Goal: Task Accomplishment & Management: Manage account settings

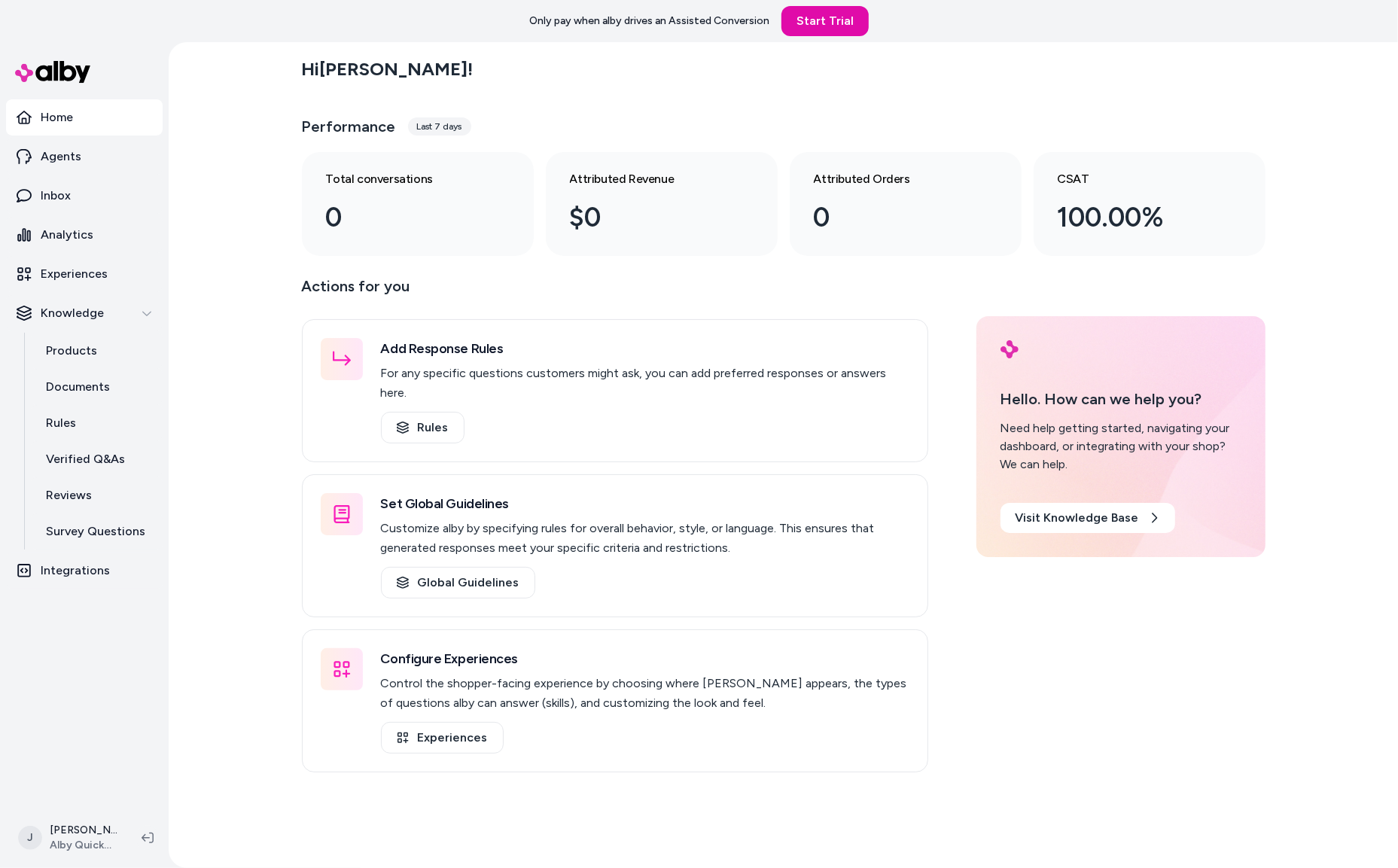
drag, startPoint x: 253, startPoint y: 248, endPoint x: 261, endPoint y: 248, distance: 8.0
click at [260, 247] on div "Hi [PERSON_NAME] ! Performance Last 7 days Total conversations 0 Attributed Rev…" at bounding box center [783, 455] width 1230 height 825
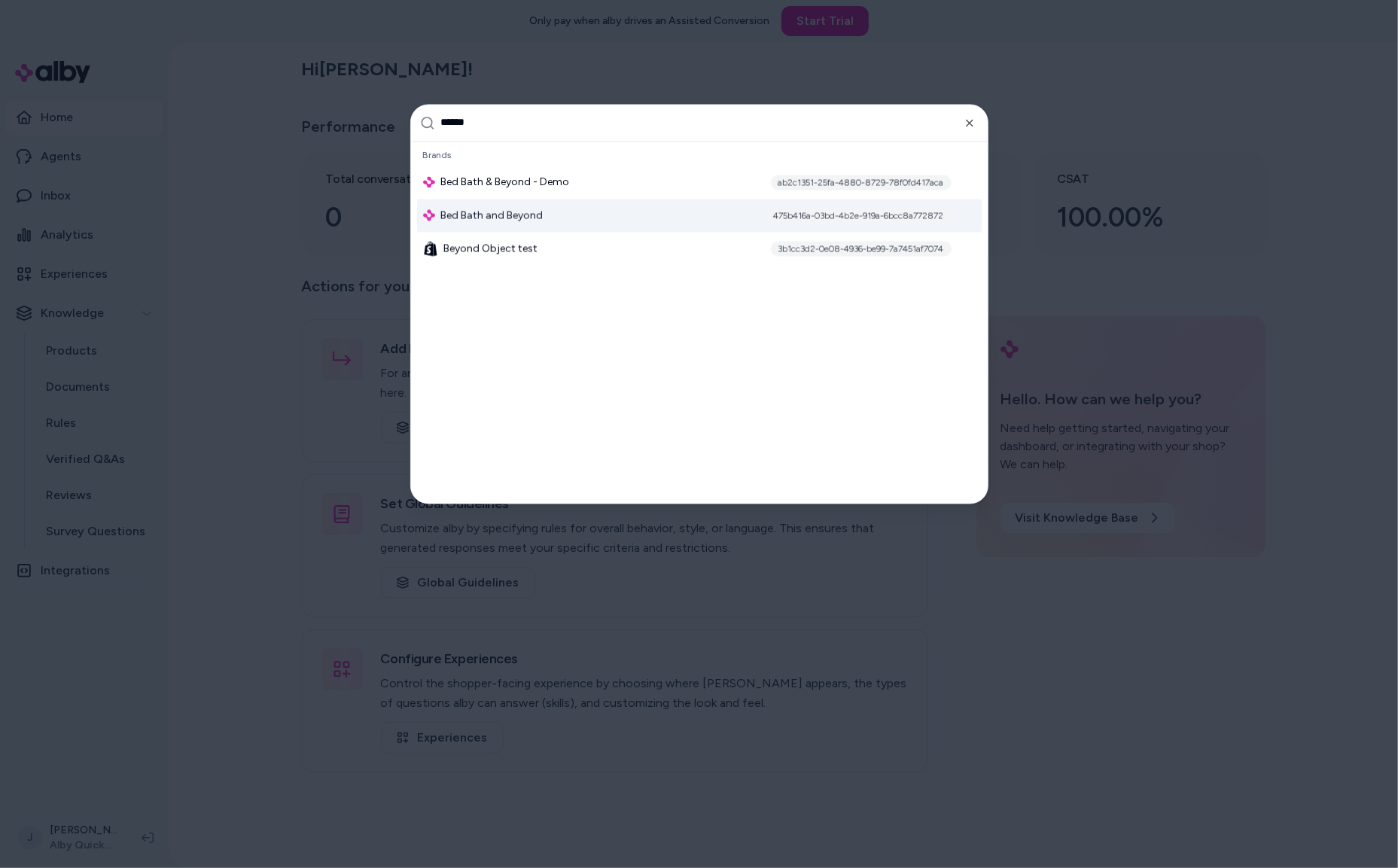
type input "******"
click at [500, 212] on span "Bed Bath and Beyond" at bounding box center [492, 215] width 103 height 15
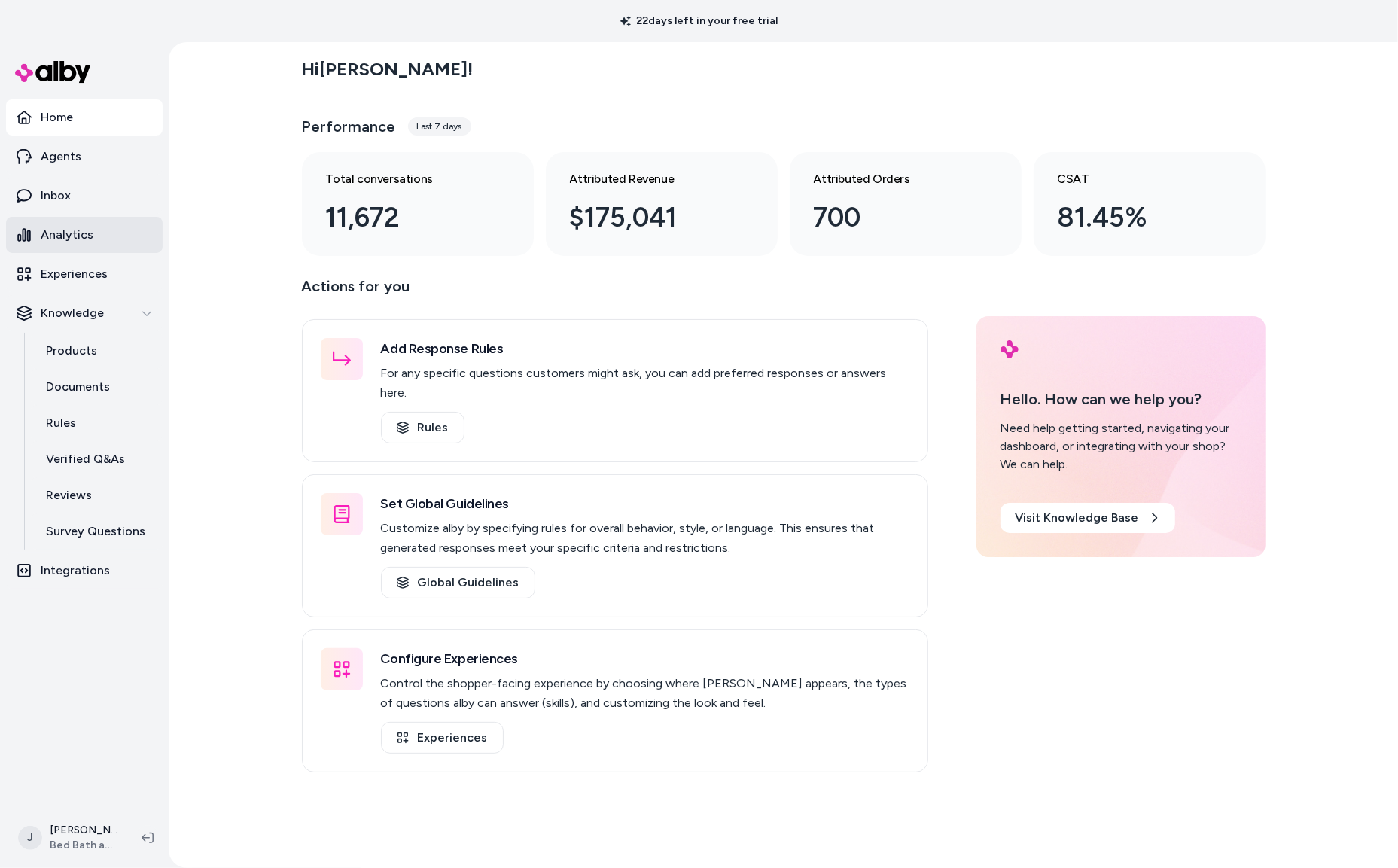
click at [77, 235] on p "Analytics" at bounding box center [67, 235] width 53 height 18
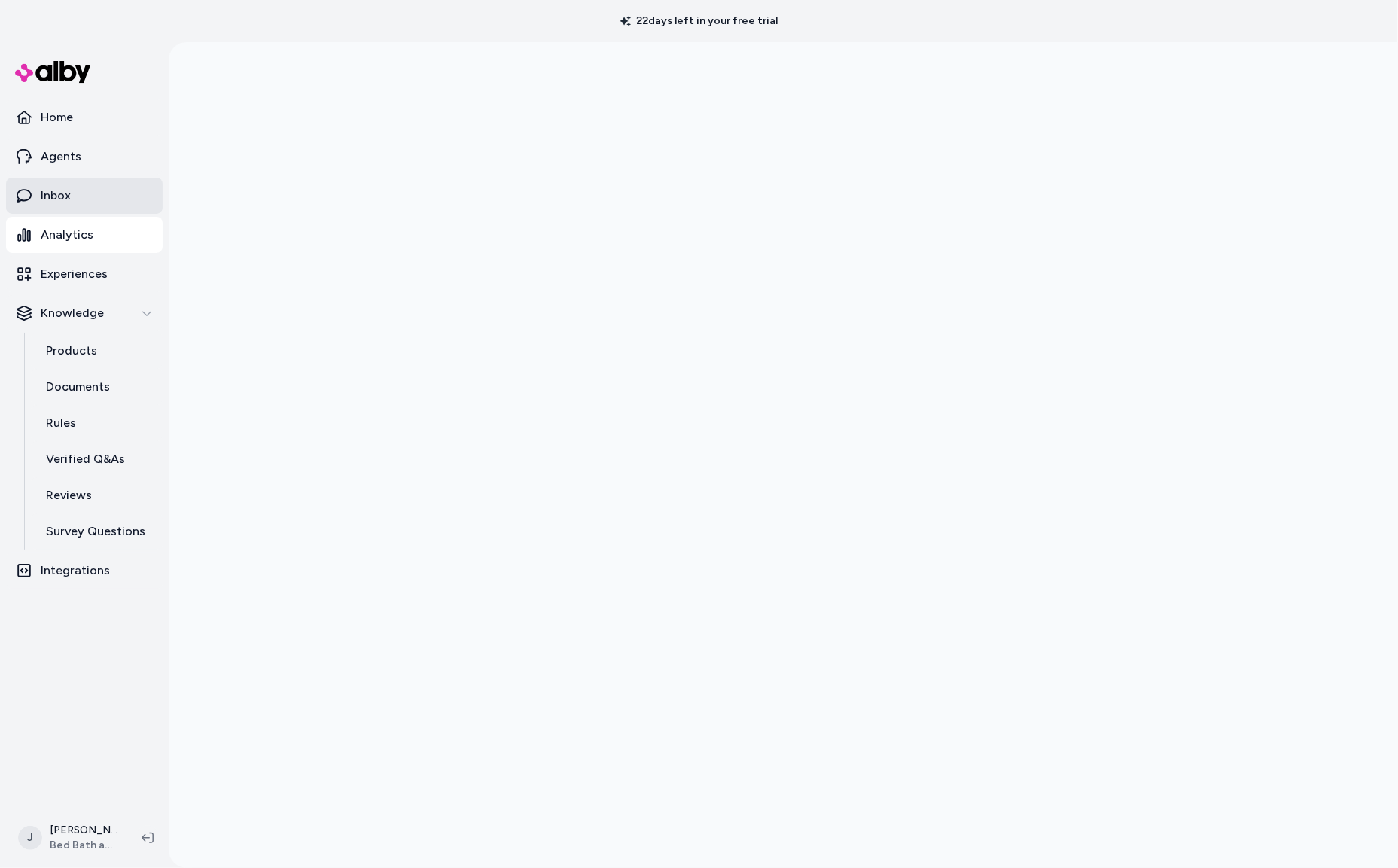
click at [77, 193] on link "Inbox" at bounding box center [84, 195] width 157 height 36
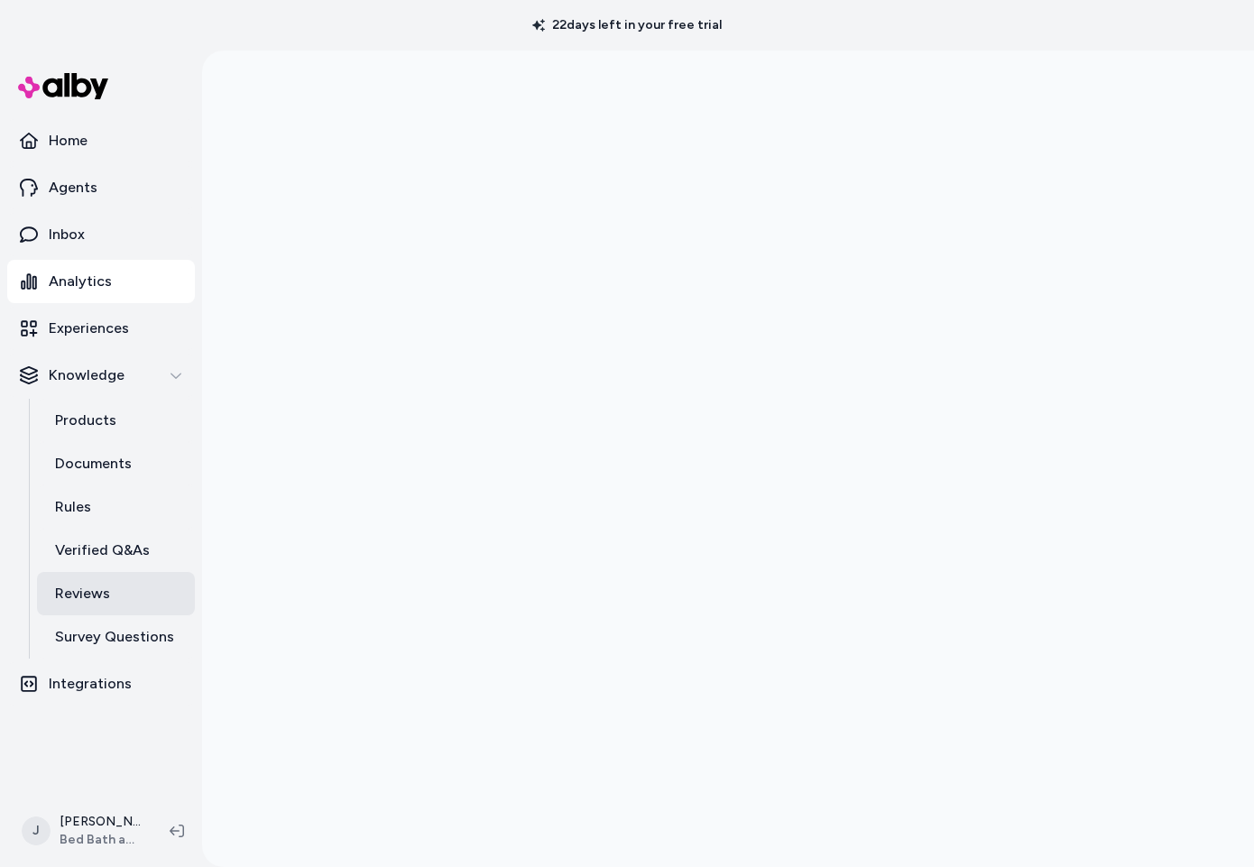
click at [73, 604] on p "Reviews" at bounding box center [82, 594] width 55 height 22
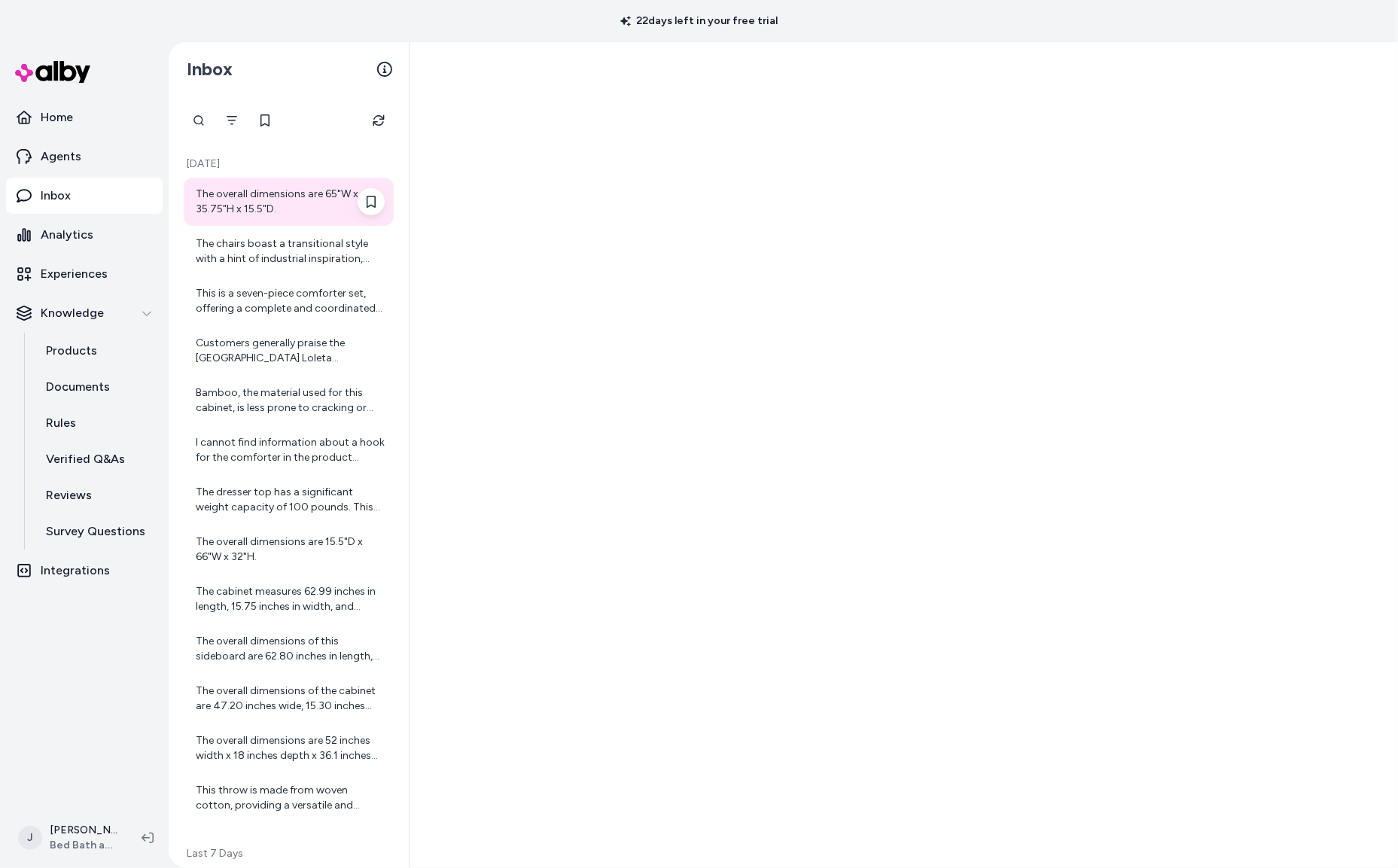
click at [277, 203] on div "The overall dimensions are 65"W x 35.75"H x 15.5"D." at bounding box center [290, 202] width 189 height 30
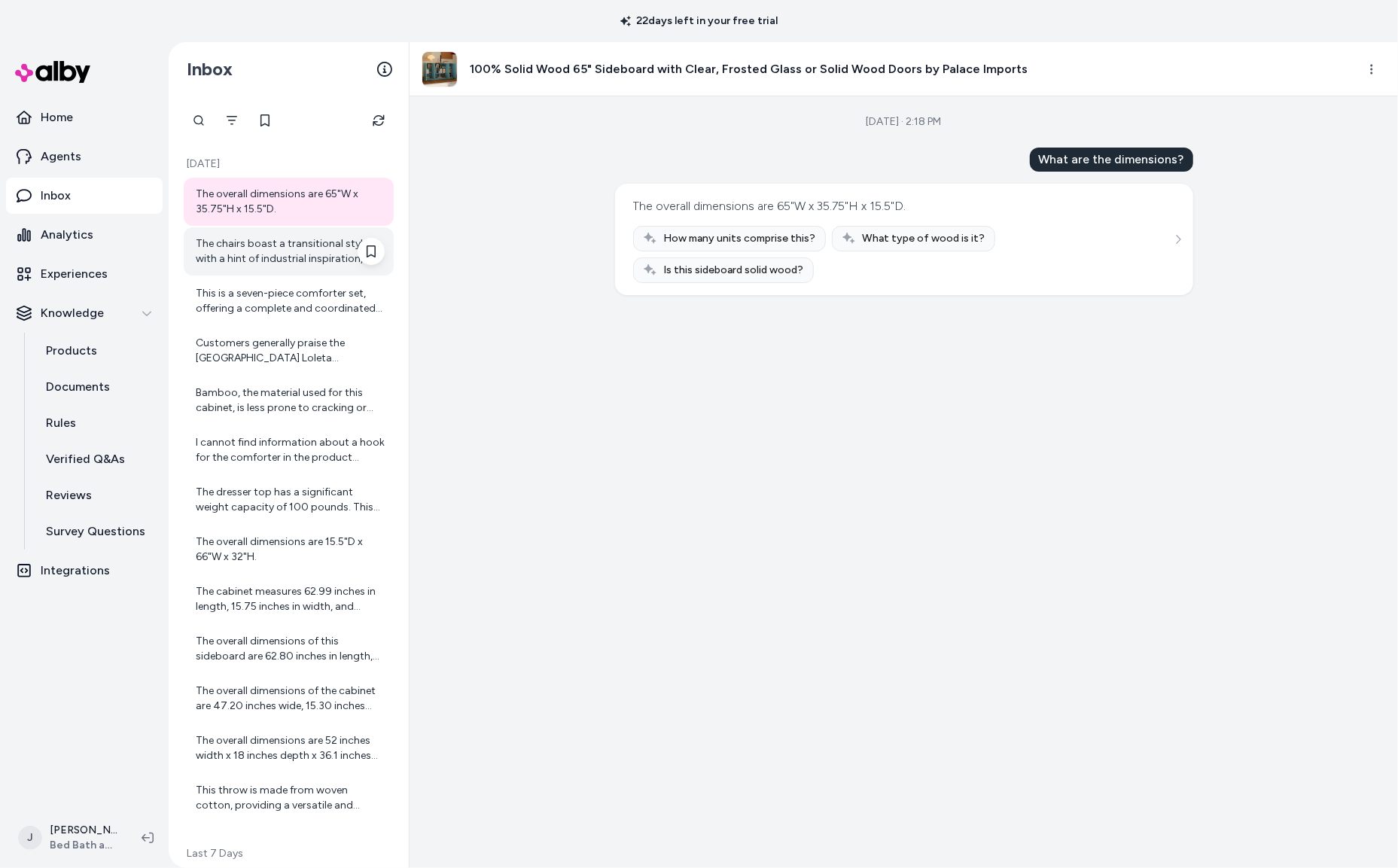
click at [271, 253] on div "The chairs boast a transitional style with a hint of industrial inspiration, ma…" at bounding box center [290, 251] width 189 height 30
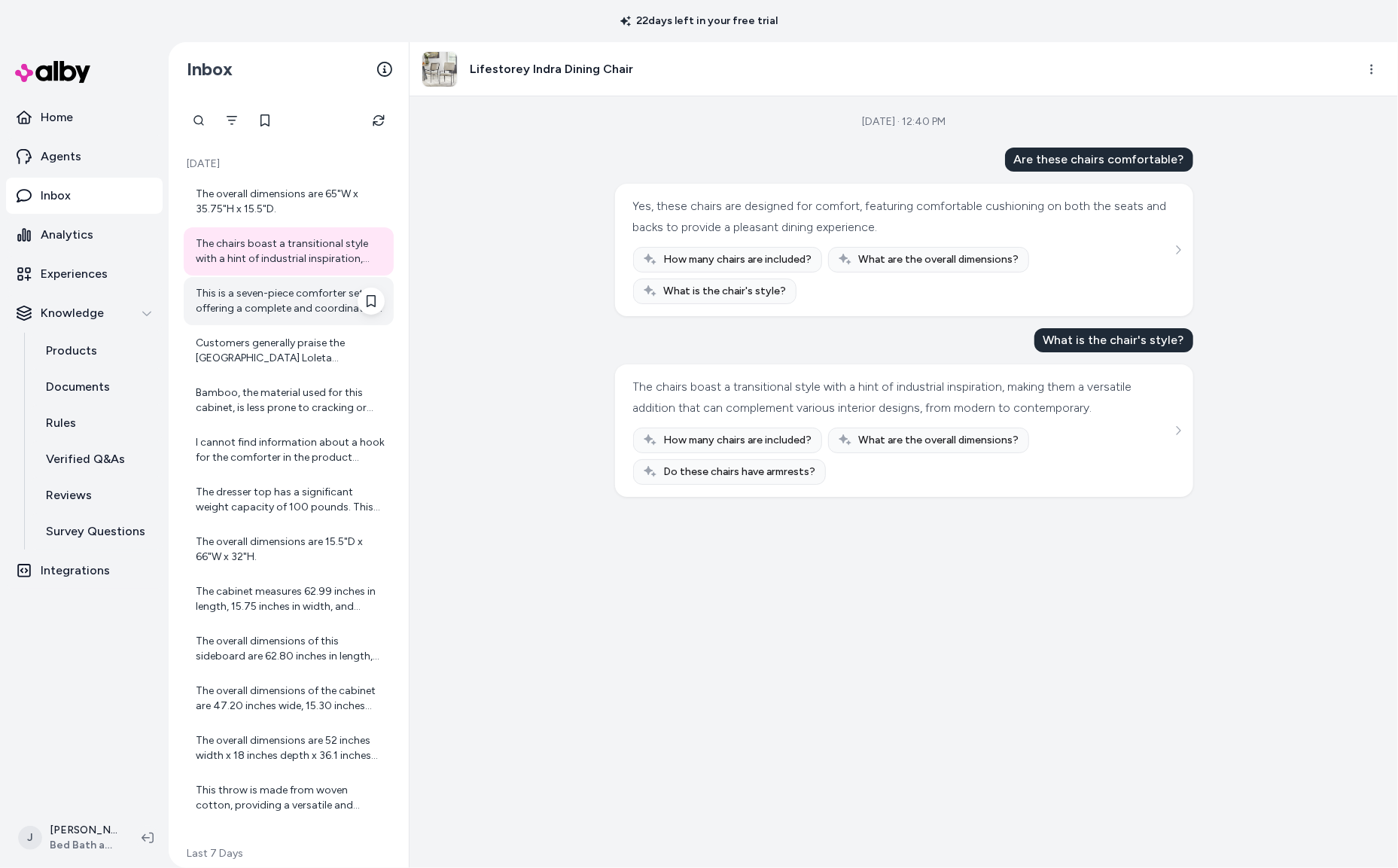
click at [271, 306] on div "This is a seven-piece comforter set, offering a complete and coordinated look f…" at bounding box center [290, 301] width 189 height 30
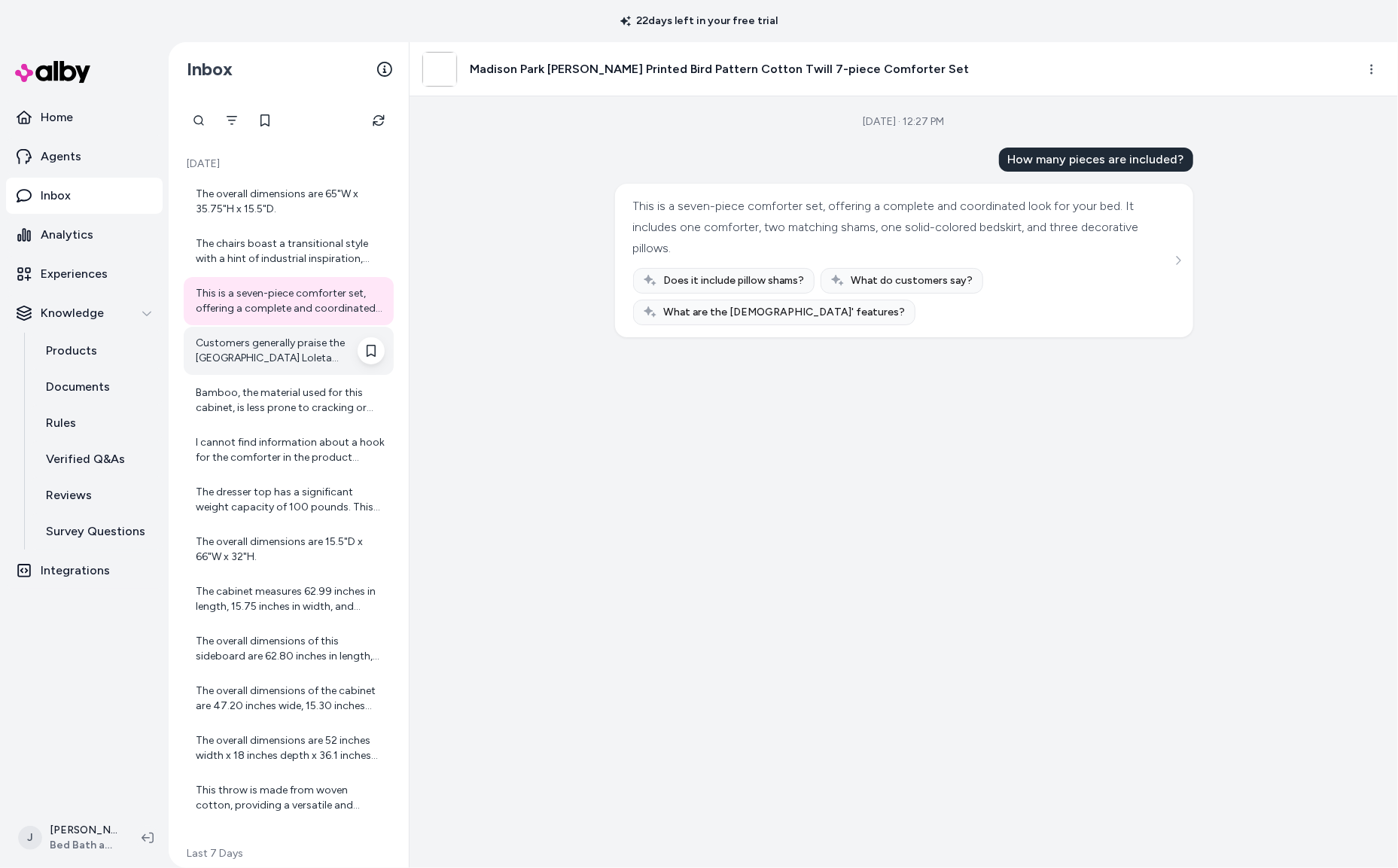
click at [270, 359] on div "Customers generally praise the Madison Park Loleta Comforter Set for its beauti…" at bounding box center [290, 351] width 189 height 30
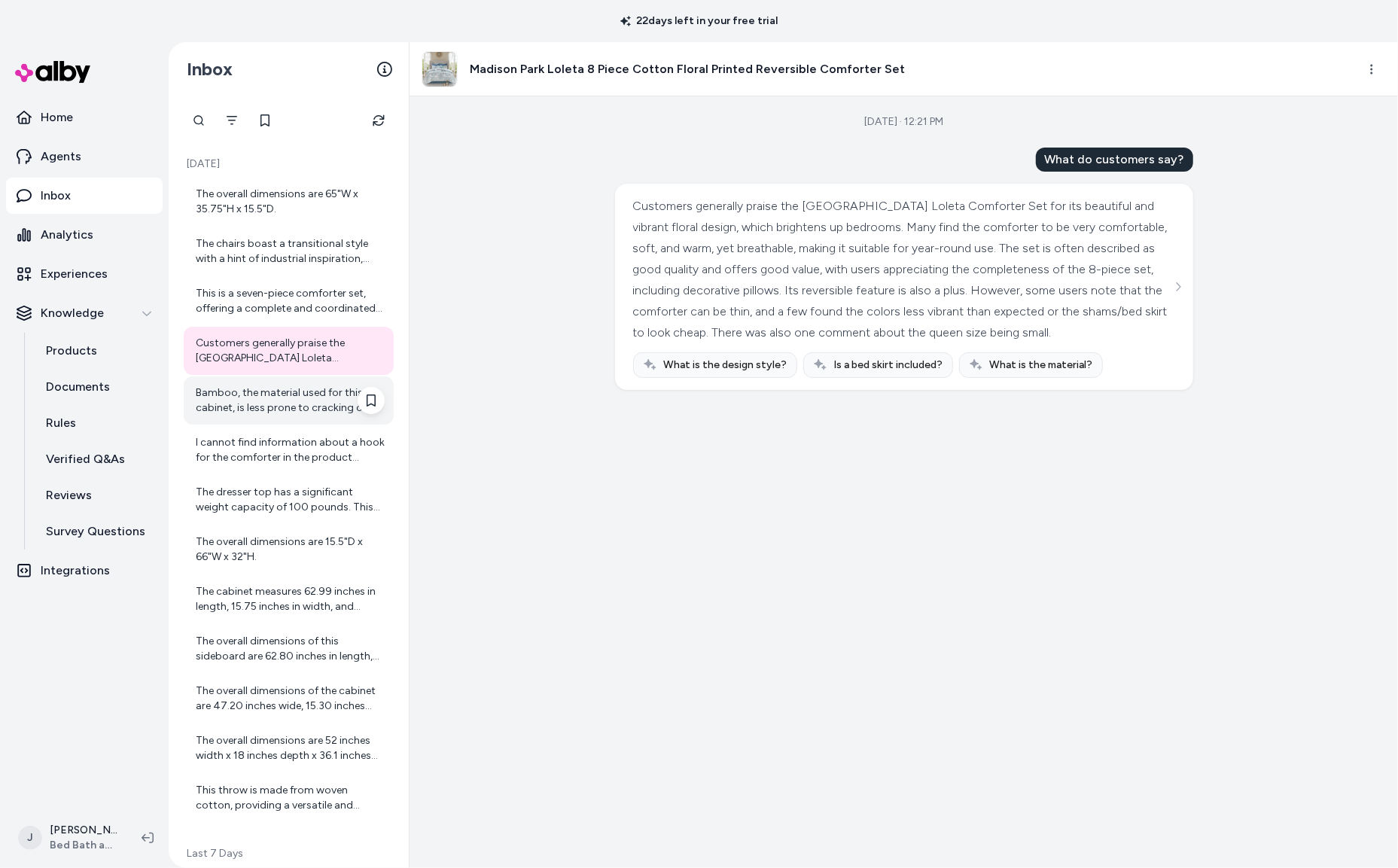
drag, startPoint x: 259, startPoint y: 391, endPoint x: 277, endPoint y: 427, distance: 40.2
click at [259, 391] on div "Bamboo, the material used for this cabinet, is less prone to cracking or splint…" at bounding box center [290, 400] width 189 height 30
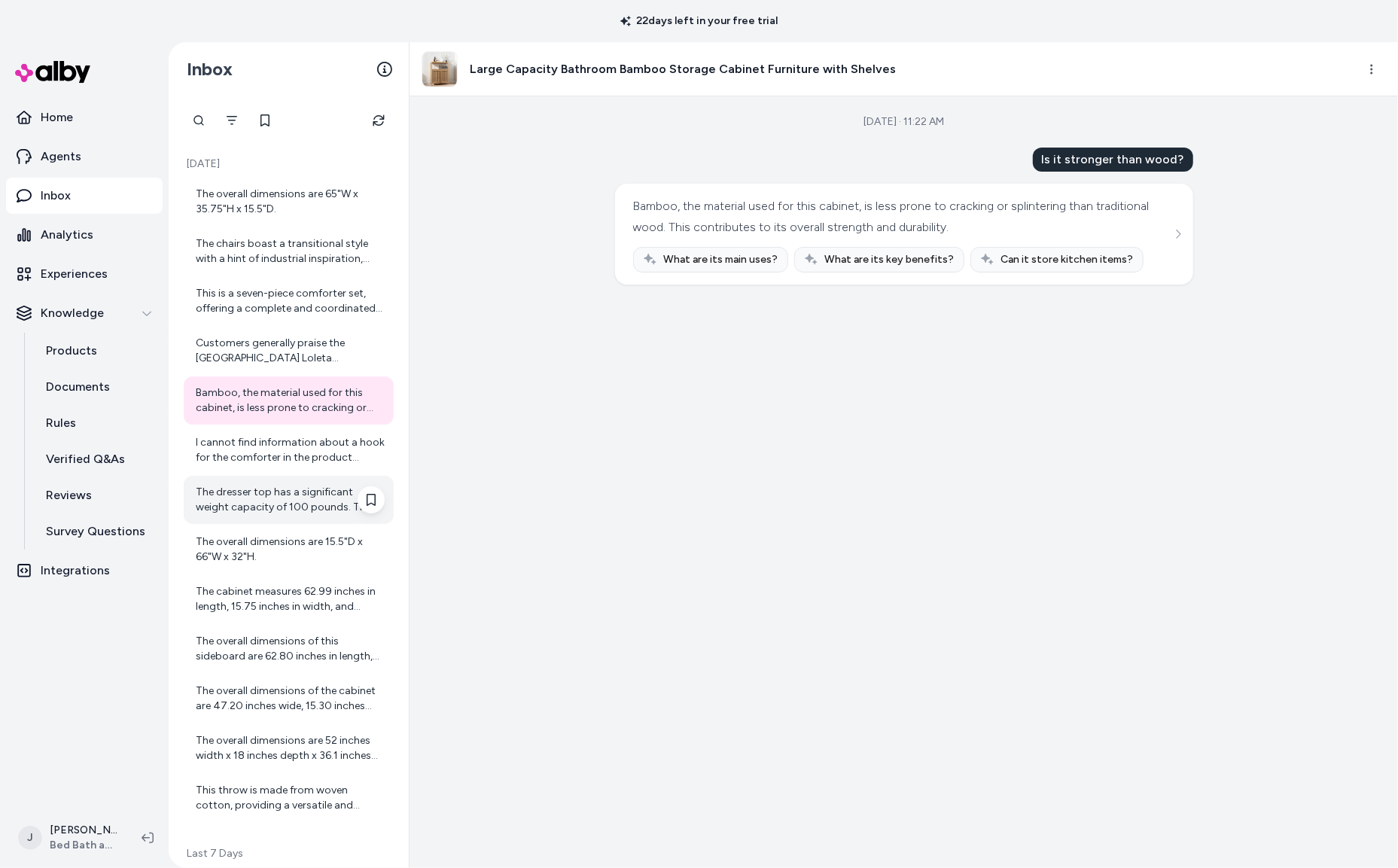
click at [287, 483] on div "The dresser top has a significant weight capacity of 100 pounds. This allows yo…" at bounding box center [289, 499] width 210 height 48
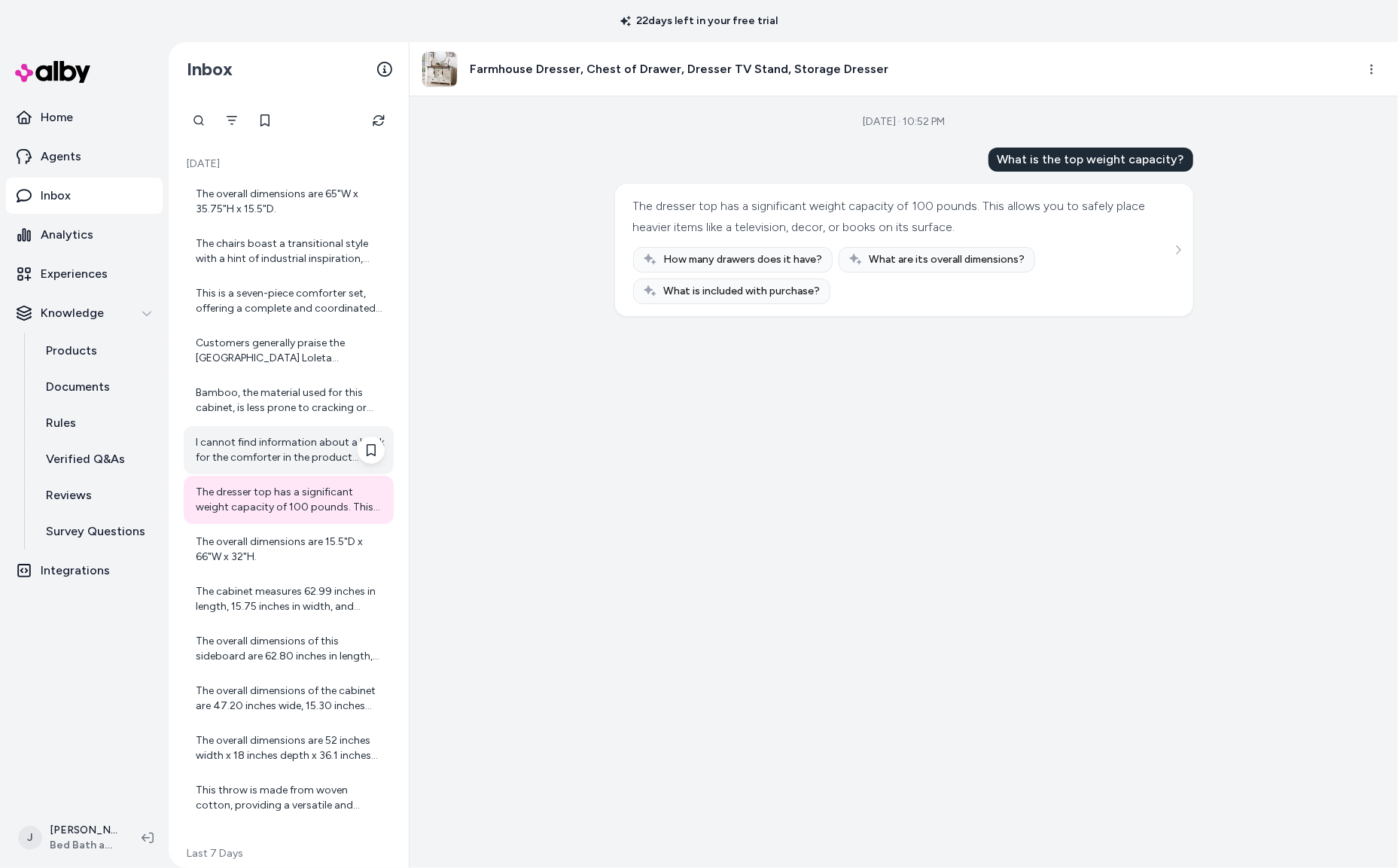
click at [278, 455] on div "I cannot find information about a hook for the comforter in the product details…" at bounding box center [290, 450] width 189 height 30
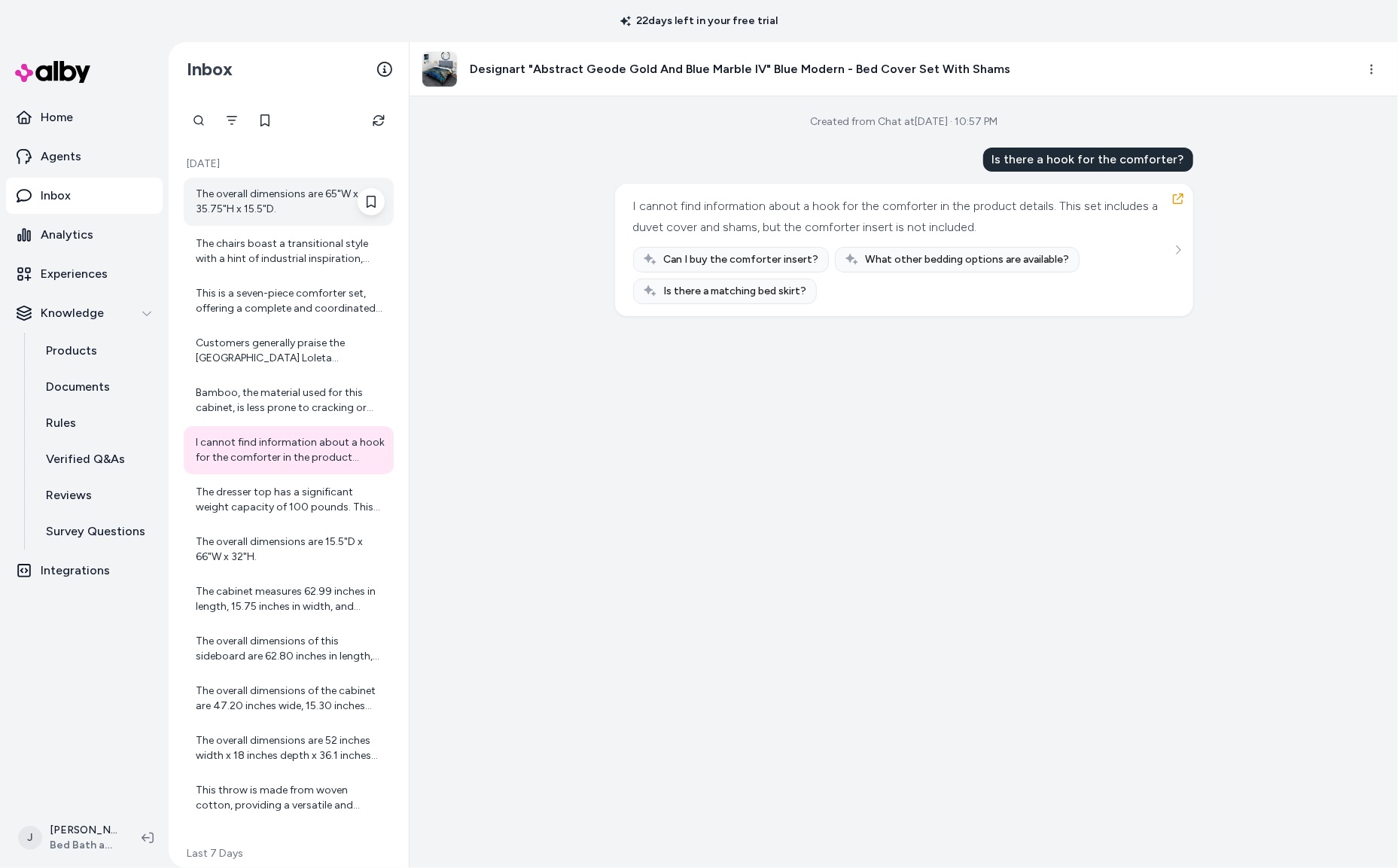
click at [268, 201] on div "The overall dimensions are 65"W x 35.75"H x 15.5"D." at bounding box center [290, 202] width 189 height 30
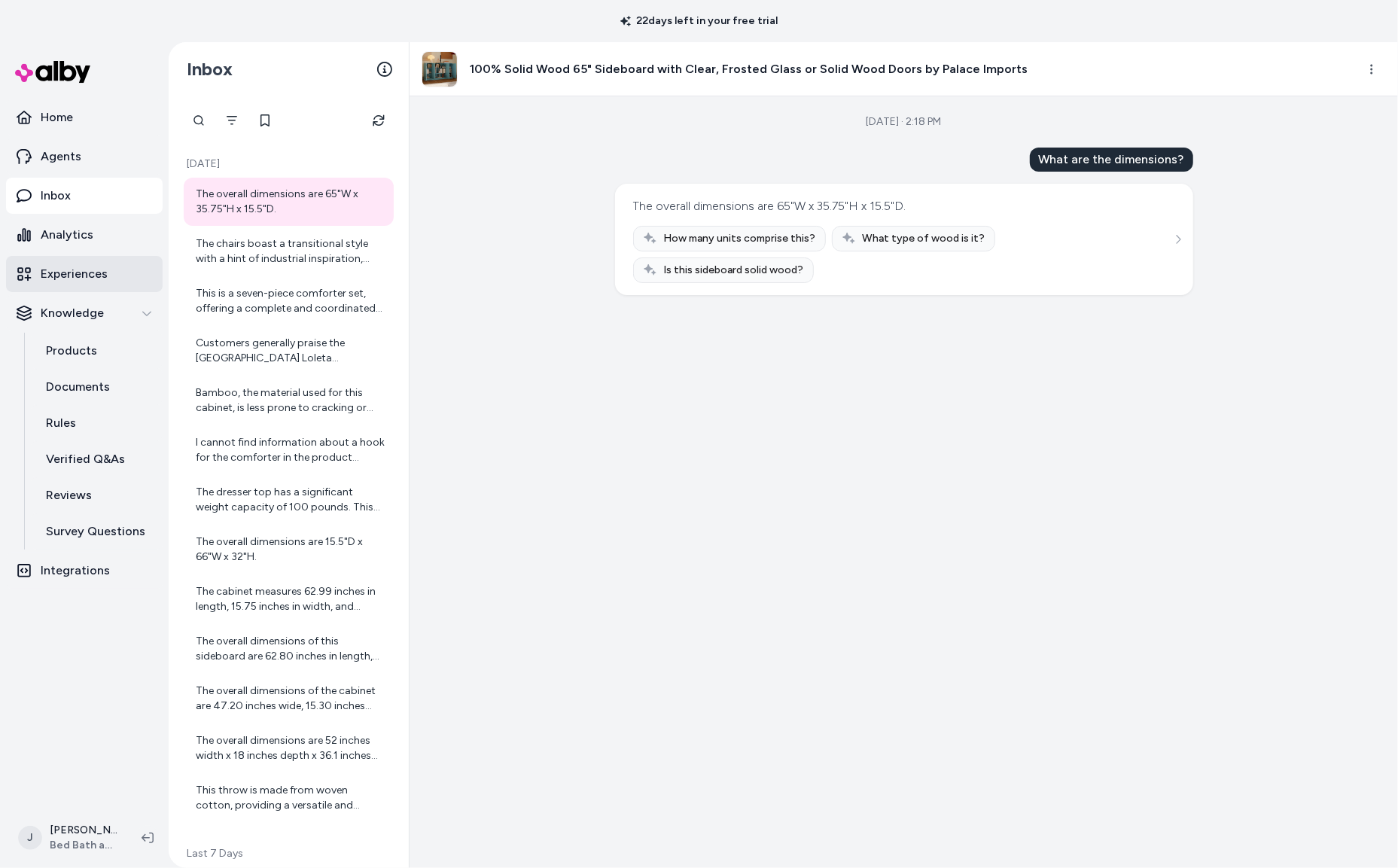
click at [83, 275] on p "Experiences" at bounding box center [74, 274] width 67 height 18
click at [83, 274] on p "Experiences" at bounding box center [74, 274] width 67 height 18
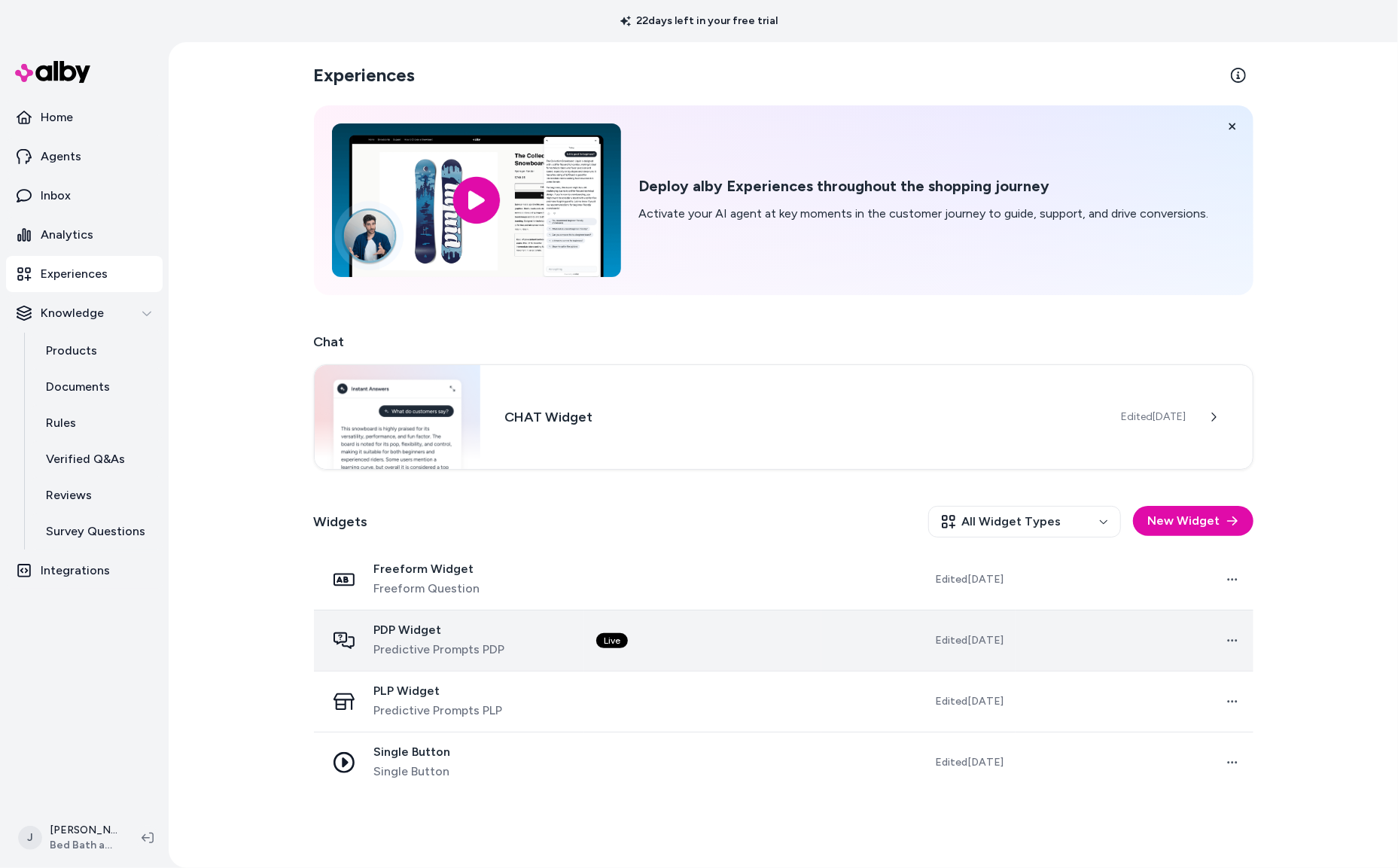
click at [660, 637] on td "Live" at bounding box center [702, 640] width 237 height 61
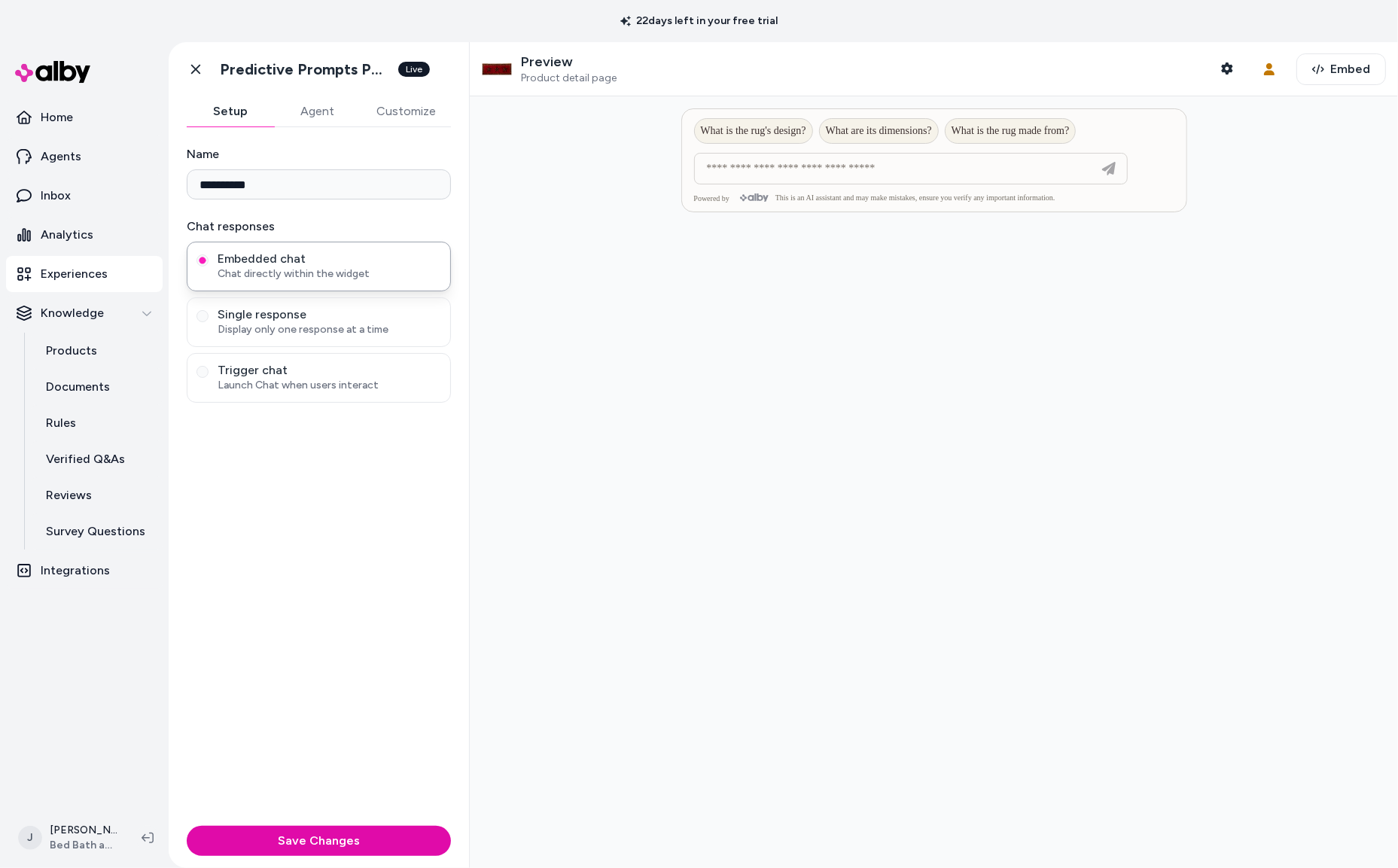
click at [882, 383] on div at bounding box center [933, 482] width 928 height 771
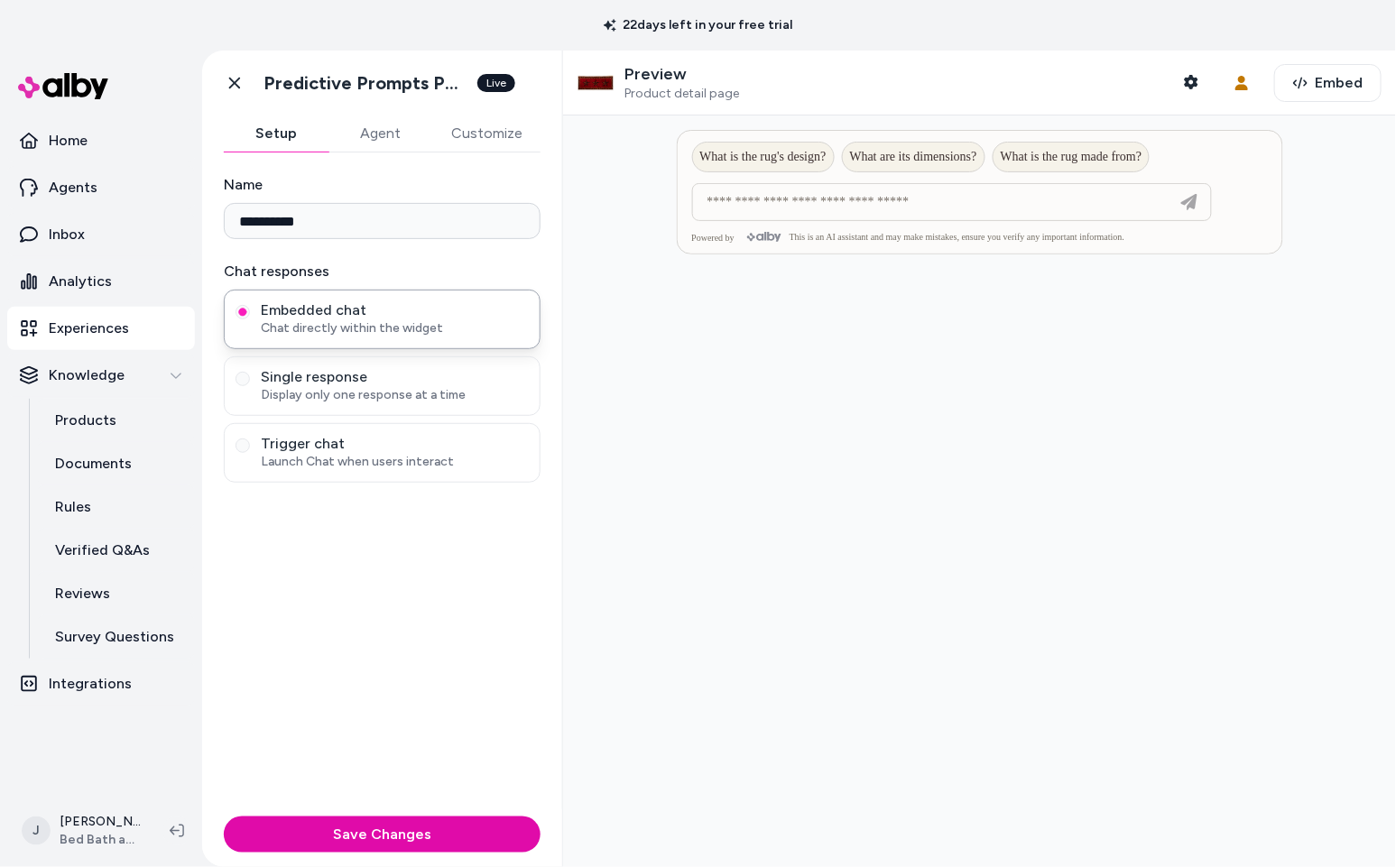
click at [475, 135] on button "Customize" at bounding box center [486, 134] width 107 height 36
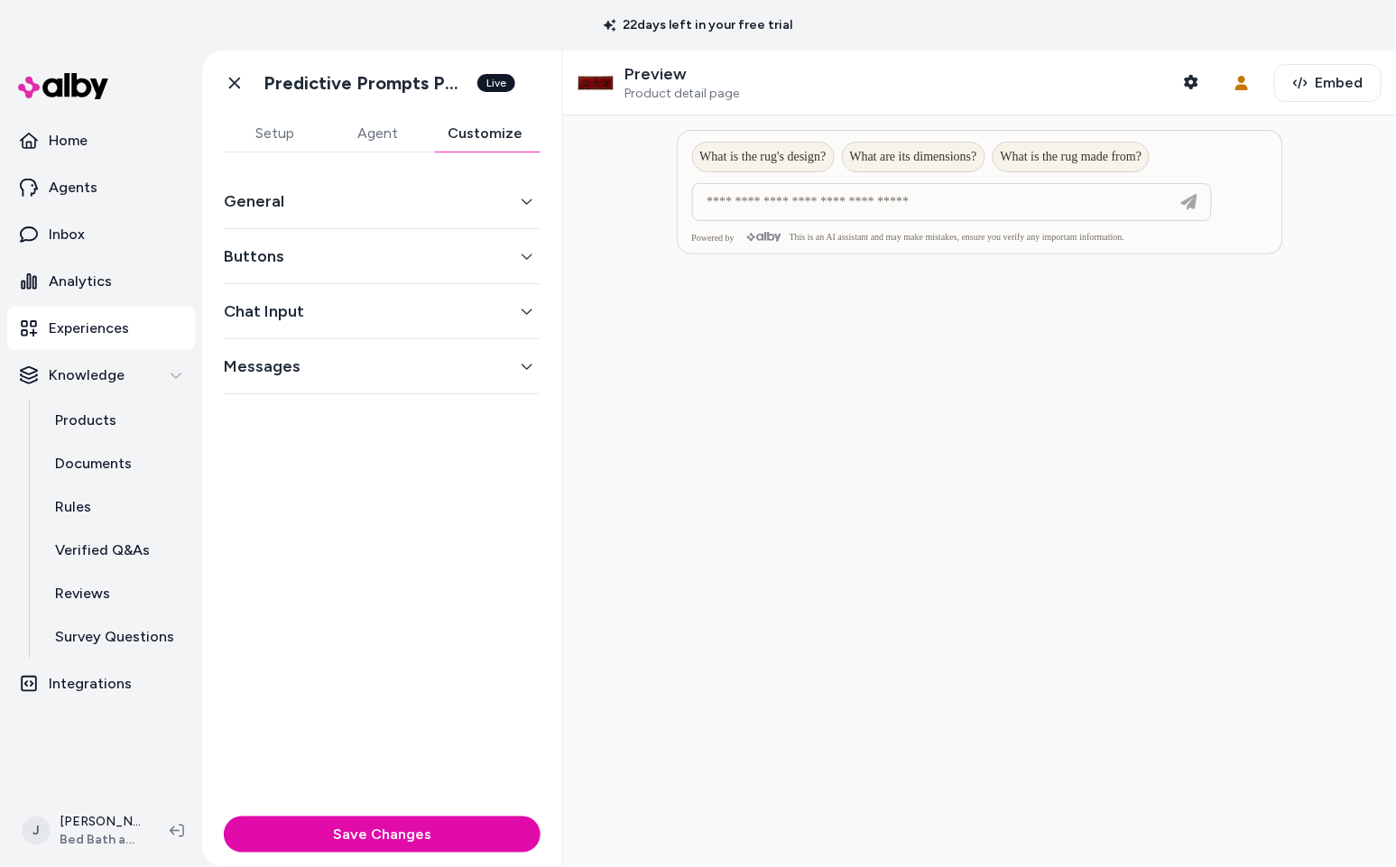
click at [426, 208] on button "General" at bounding box center [382, 201] width 317 height 25
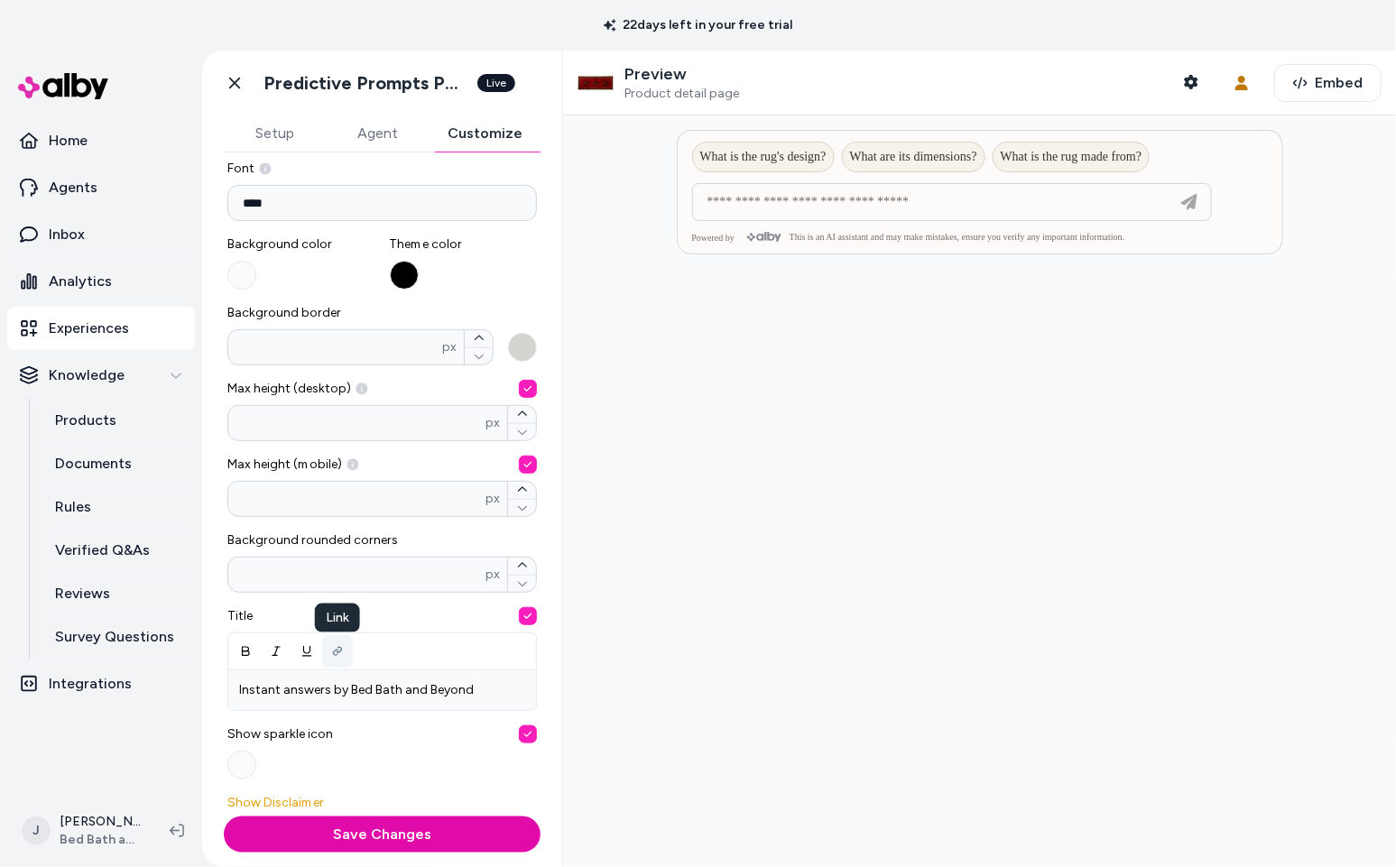
scroll to position [143, 0]
click at [1326, 72] on span "Embed" at bounding box center [1339, 83] width 48 height 22
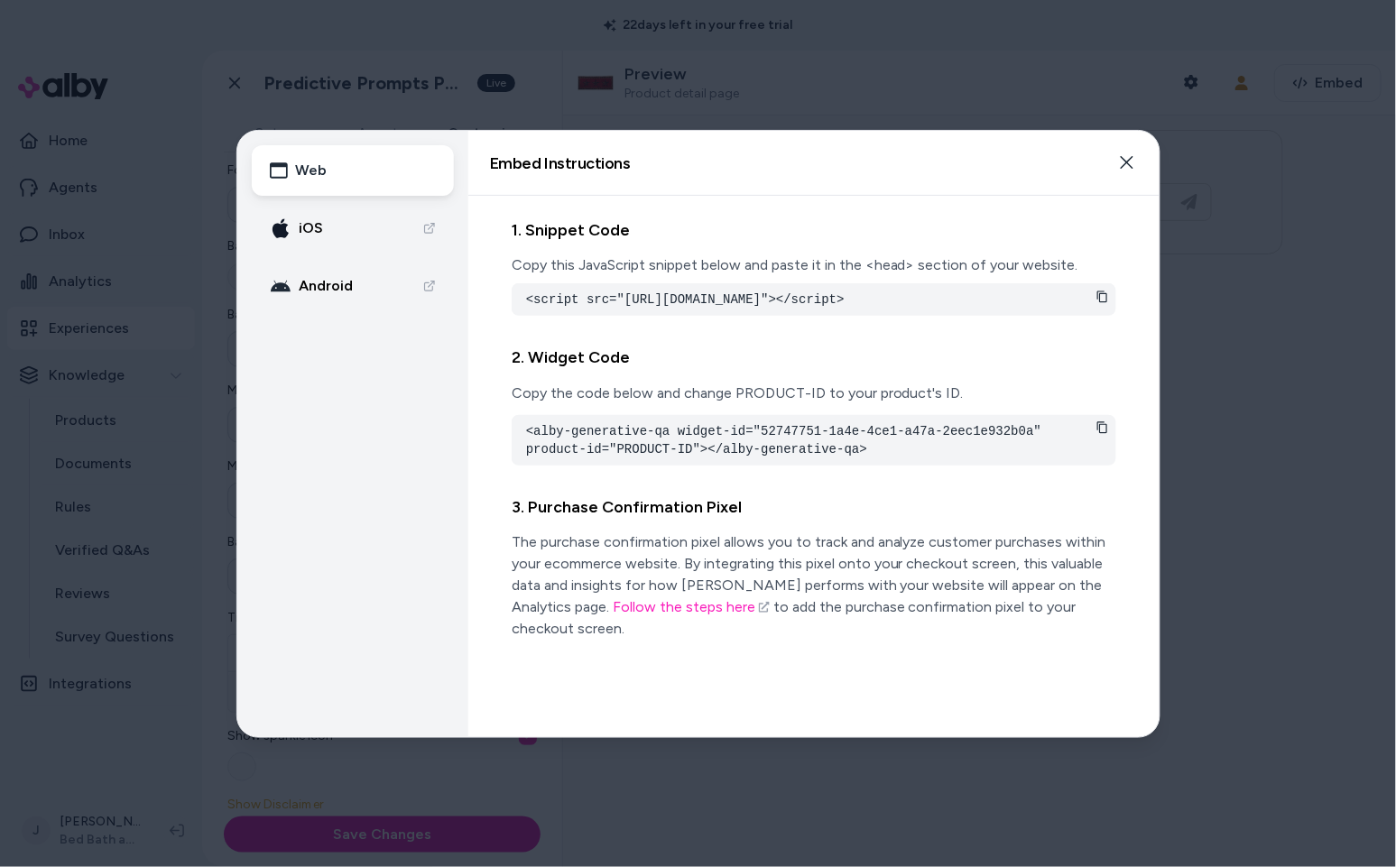
drag, startPoint x: 1128, startPoint y: 165, endPoint x: 1067, endPoint y: 174, distance: 62.0
click at [1128, 165] on icon "button" at bounding box center [1127, 162] width 14 height 14
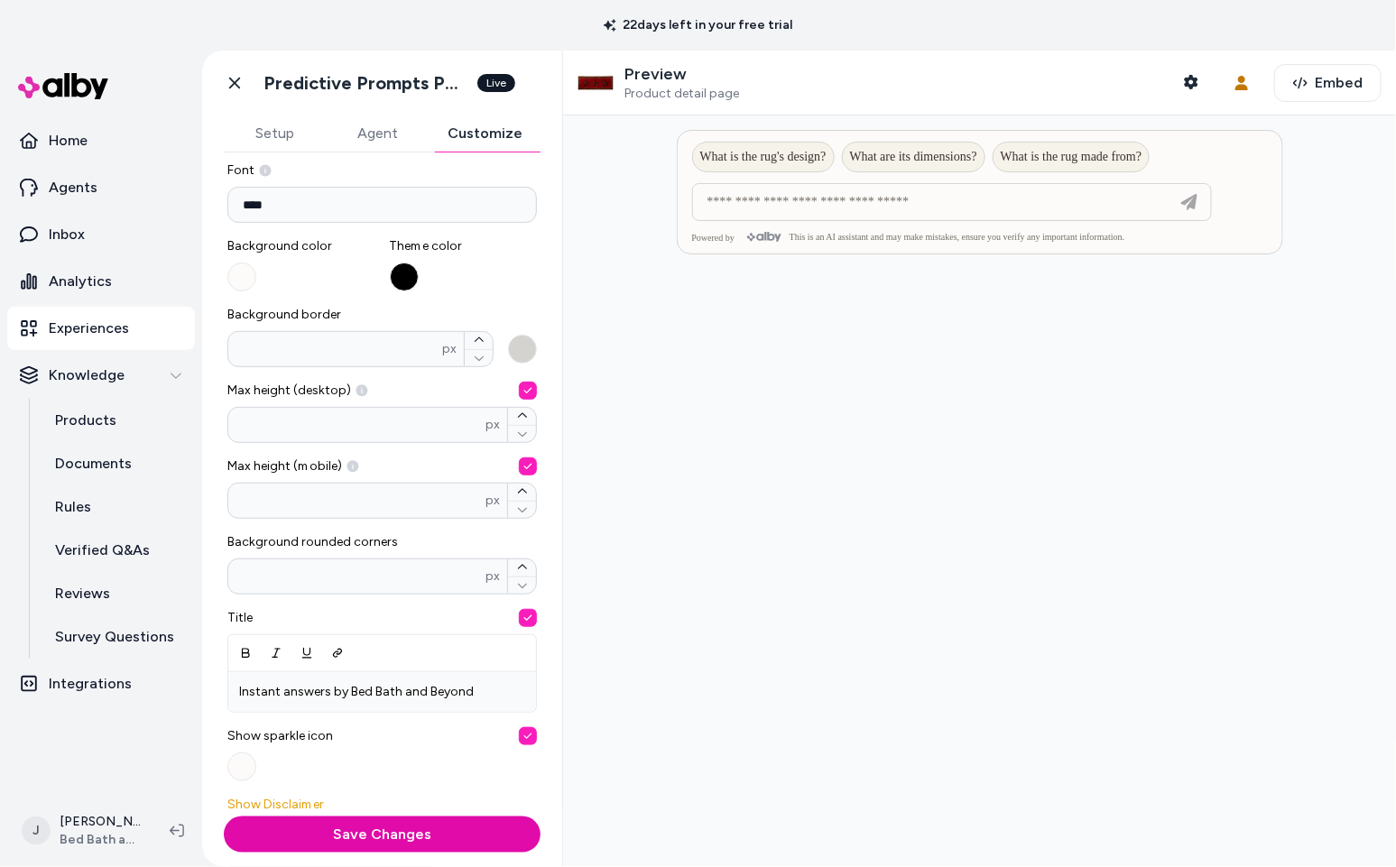
scroll to position [0, 0]
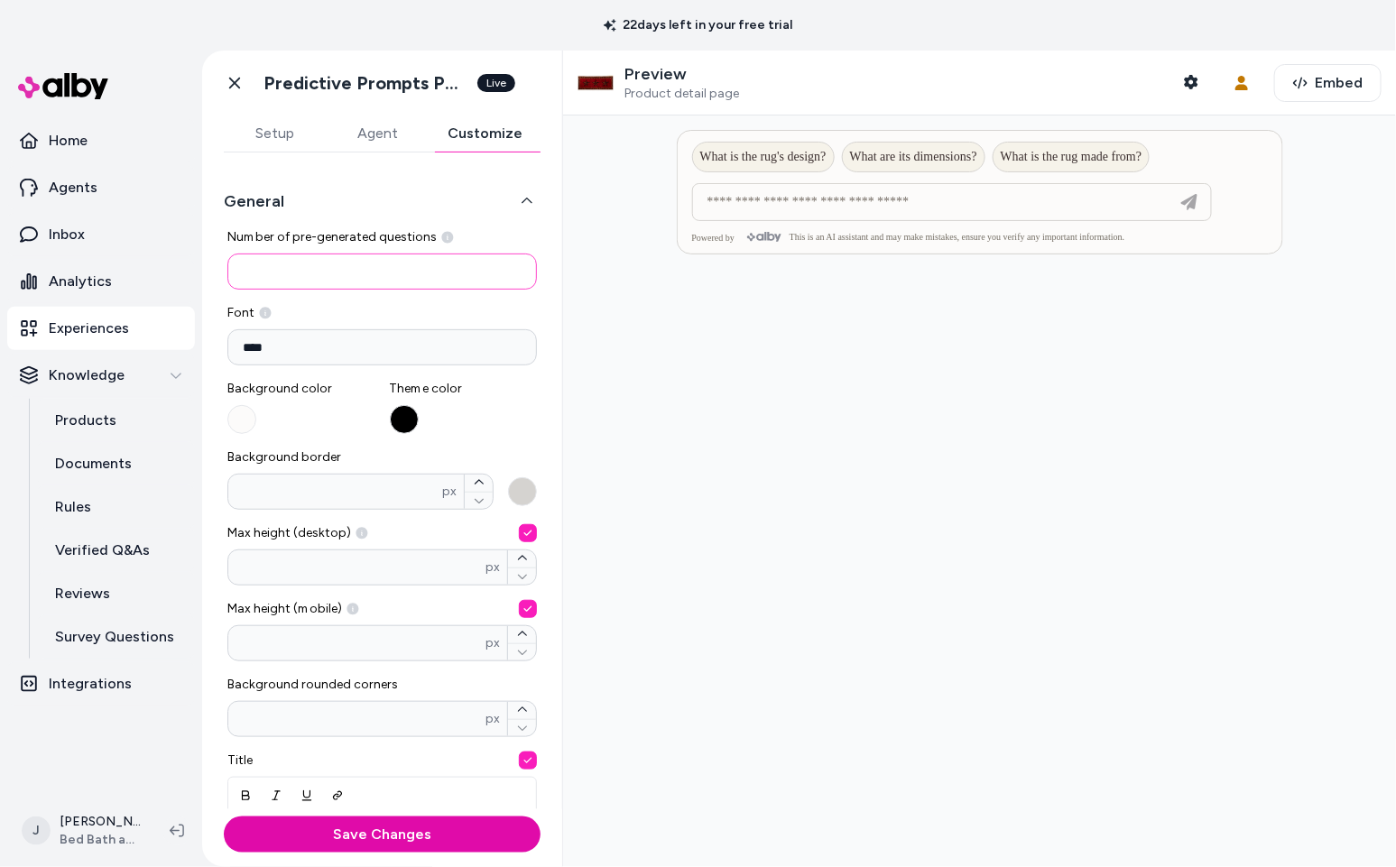
drag, startPoint x: 226, startPoint y: 273, endPoint x: 214, endPoint y: 273, distance: 11.7
click at [214, 273] on div "**********" at bounding box center [382, 481] width 360 height 657
click at [790, 393] on div at bounding box center [979, 492] width 833 height 752
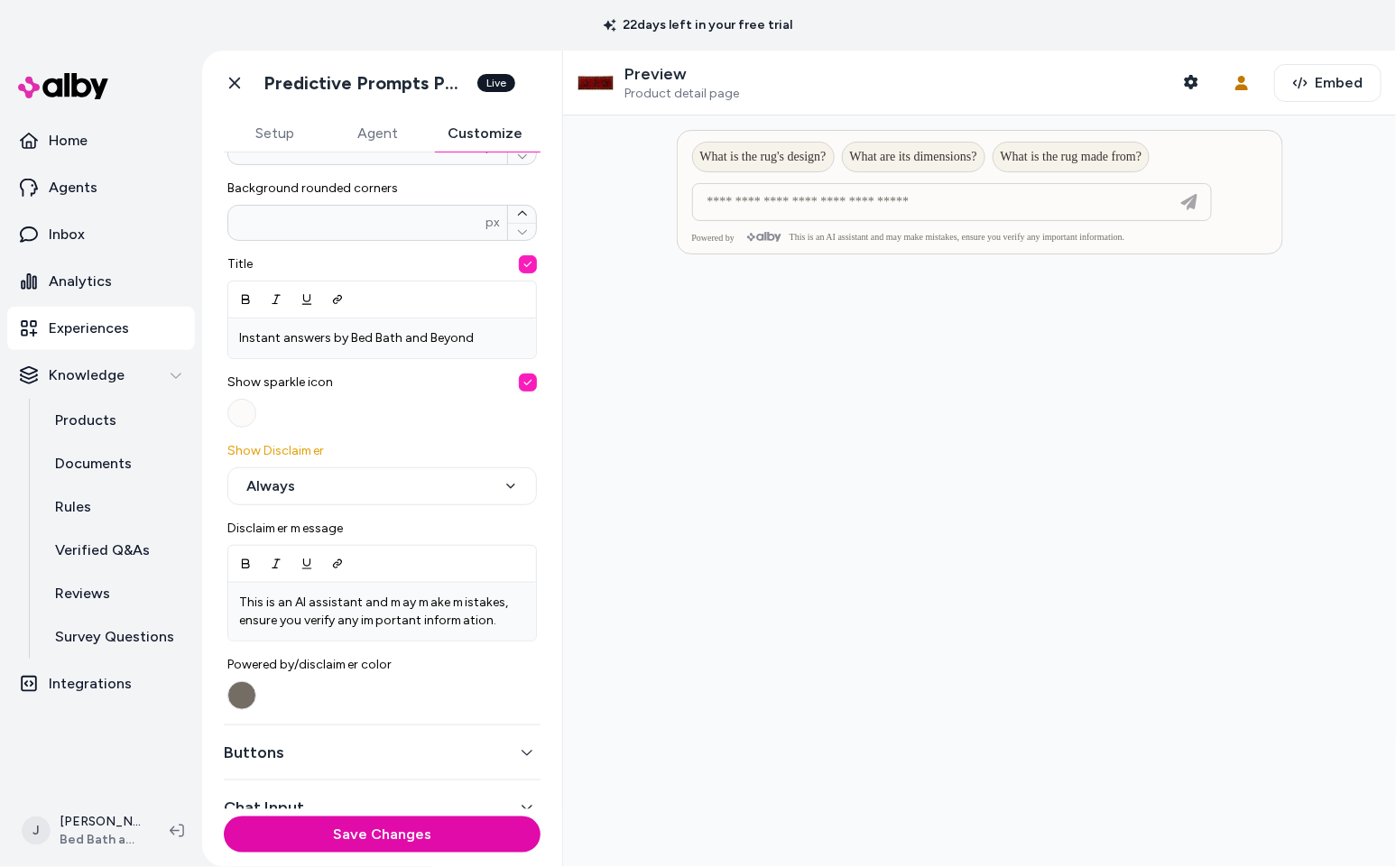
scroll to position [579, 0]
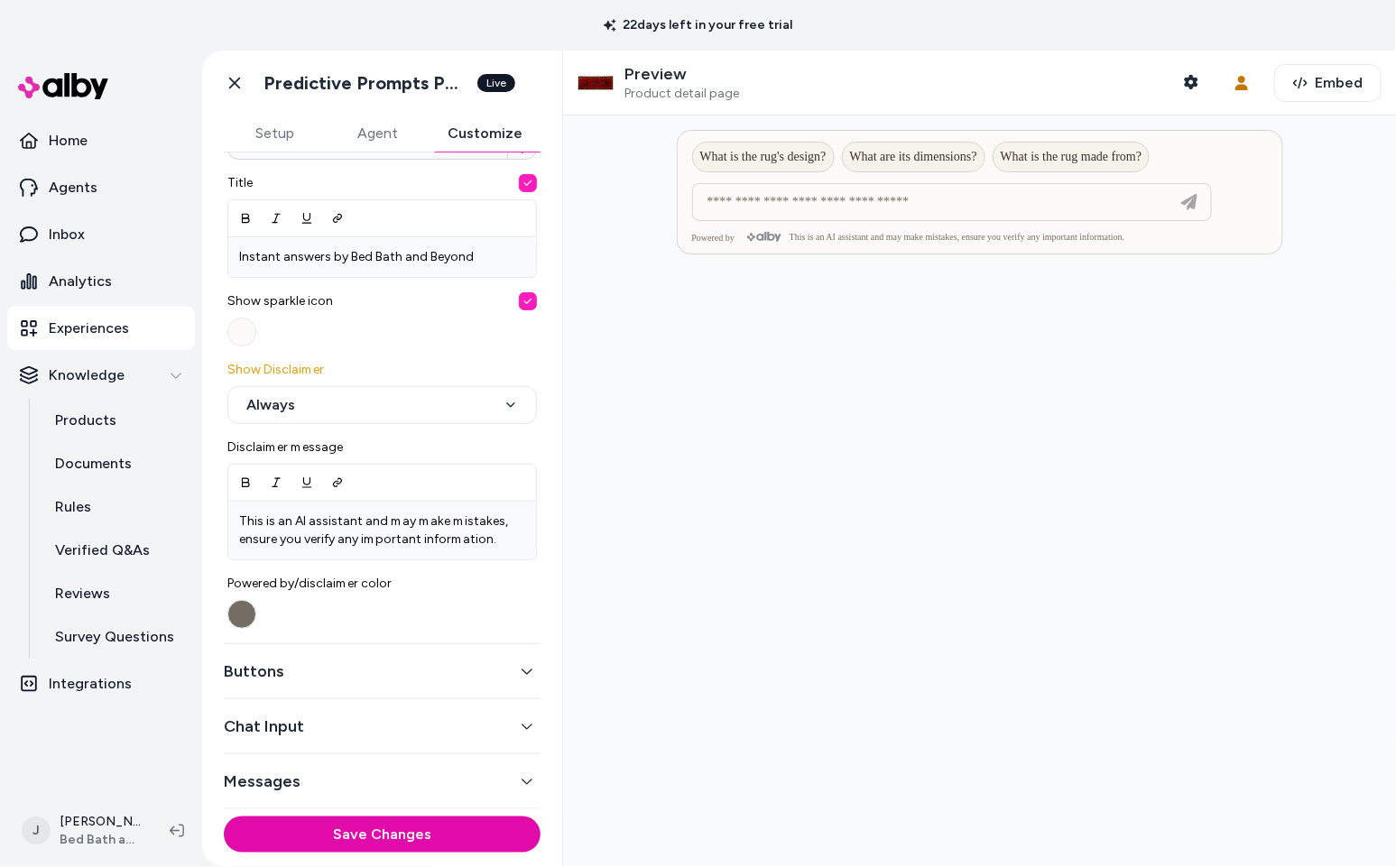
click at [395, 674] on button "Buttons" at bounding box center [382, 671] width 317 height 25
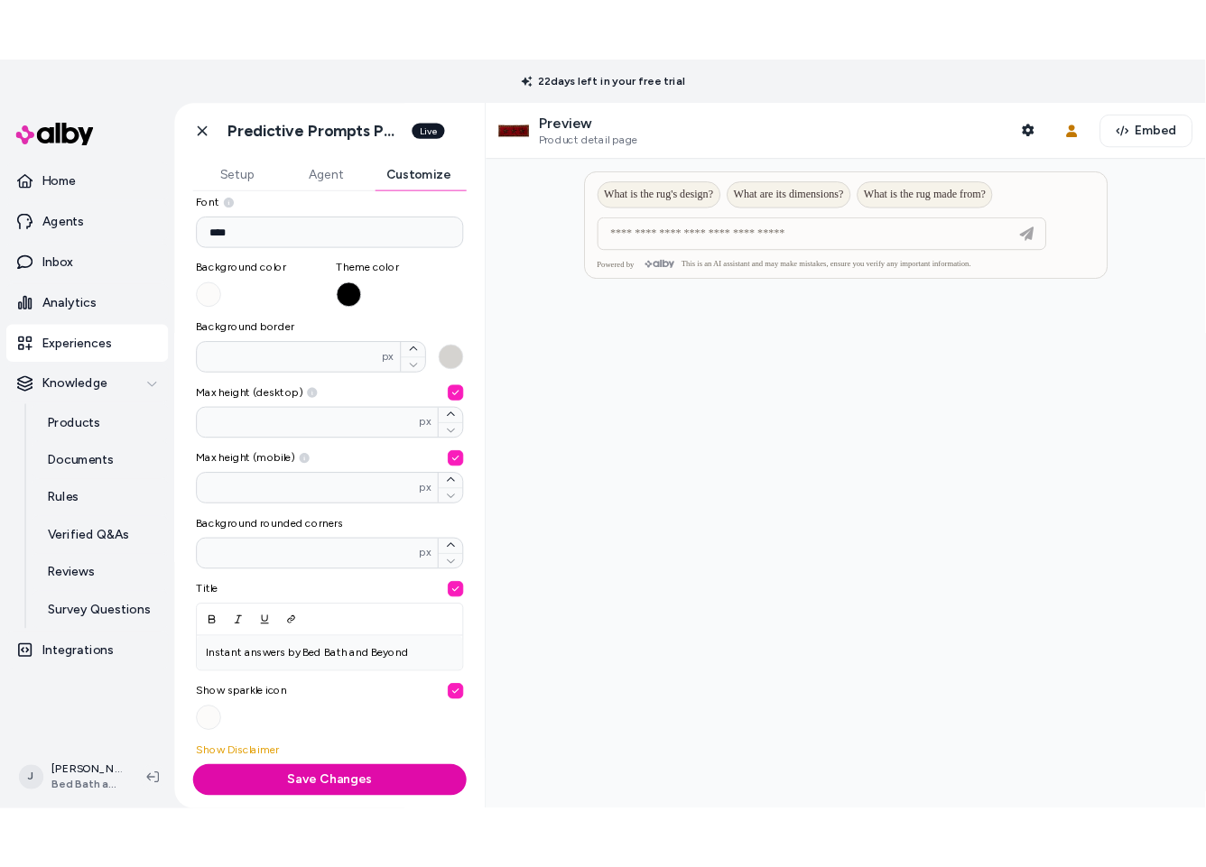
scroll to position [0, 0]
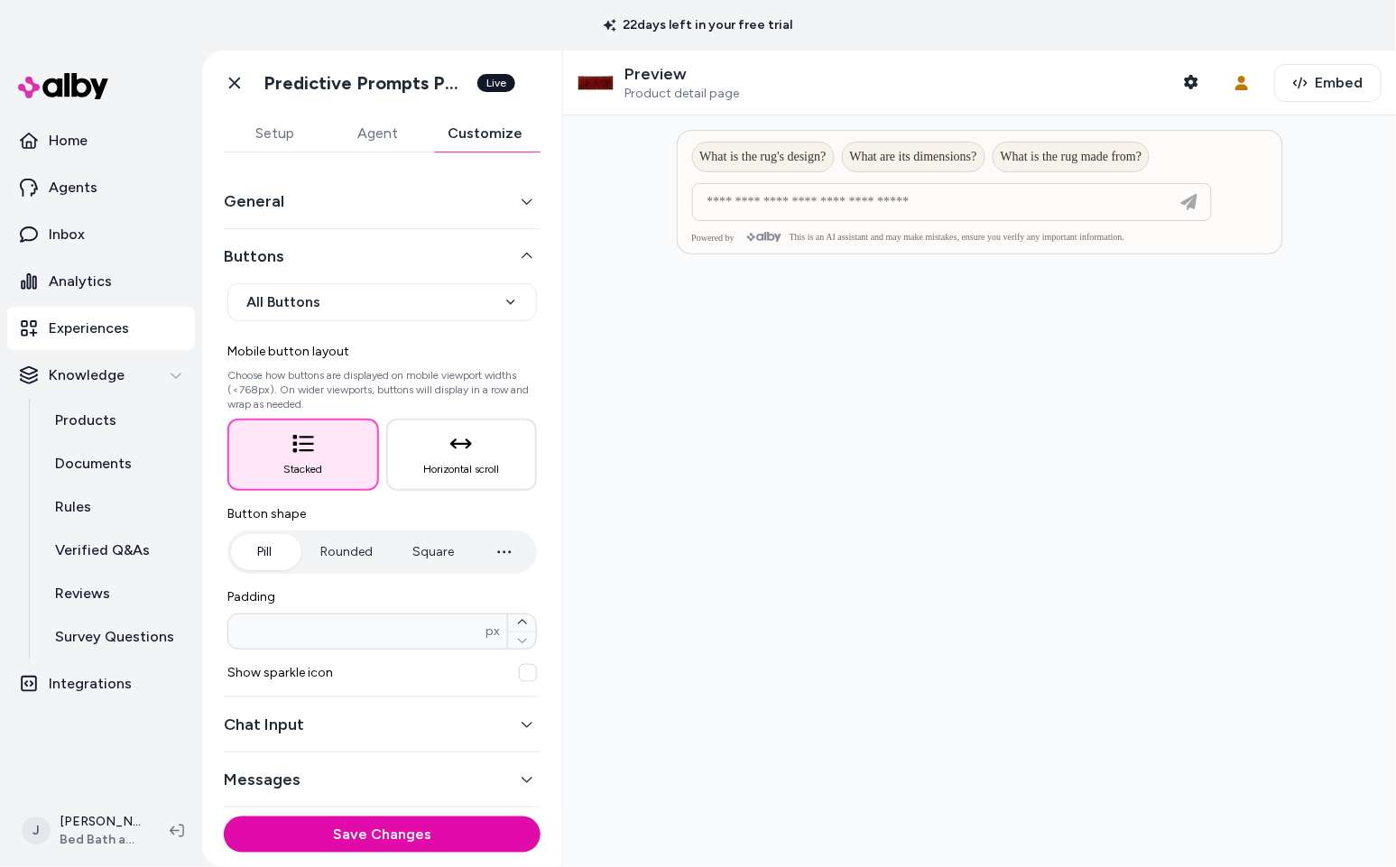
click at [349, 206] on button "General" at bounding box center [382, 201] width 317 height 25
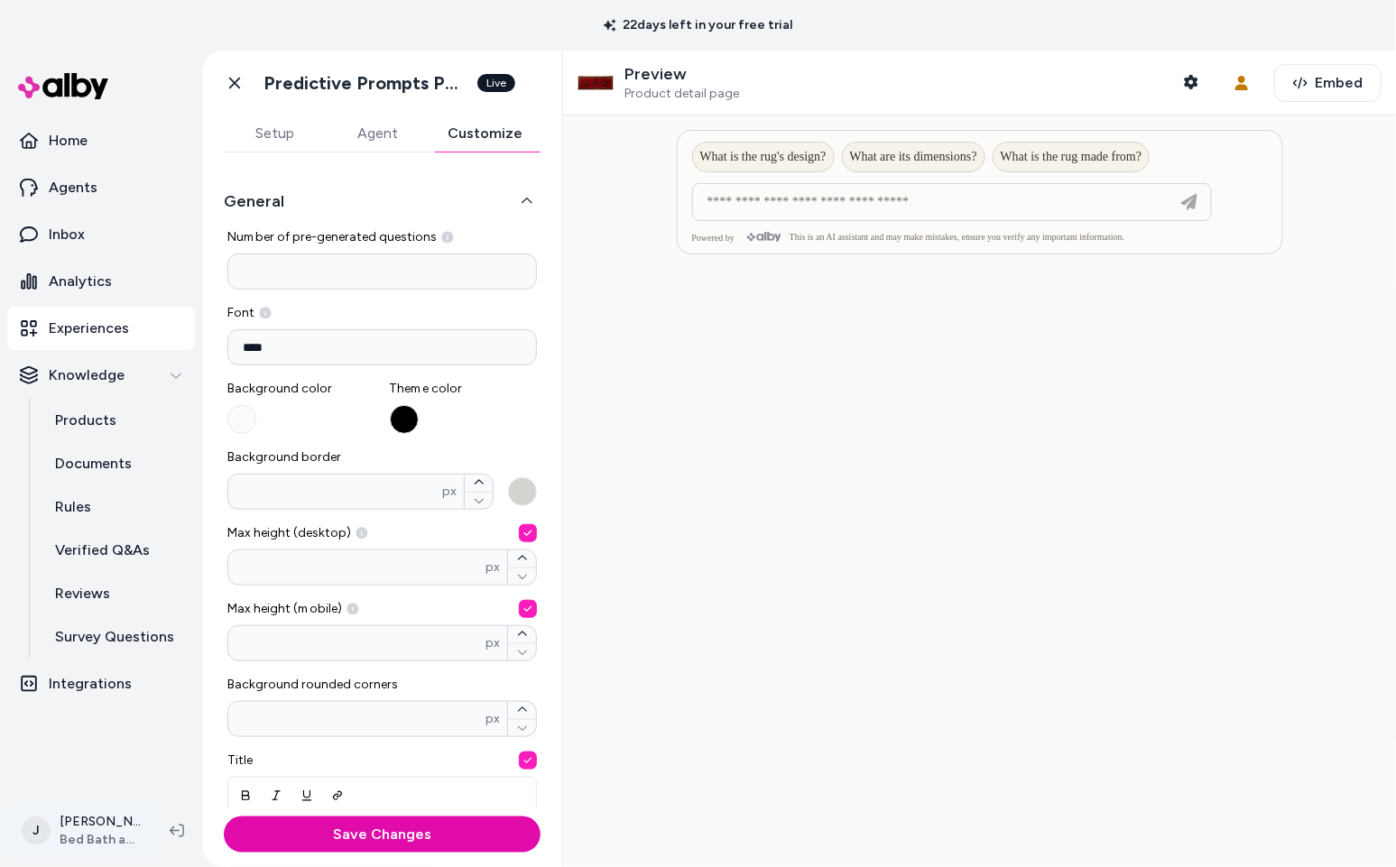
click at [114, 831] on html "**********" at bounding box center [698, 433] width 1396 height 867
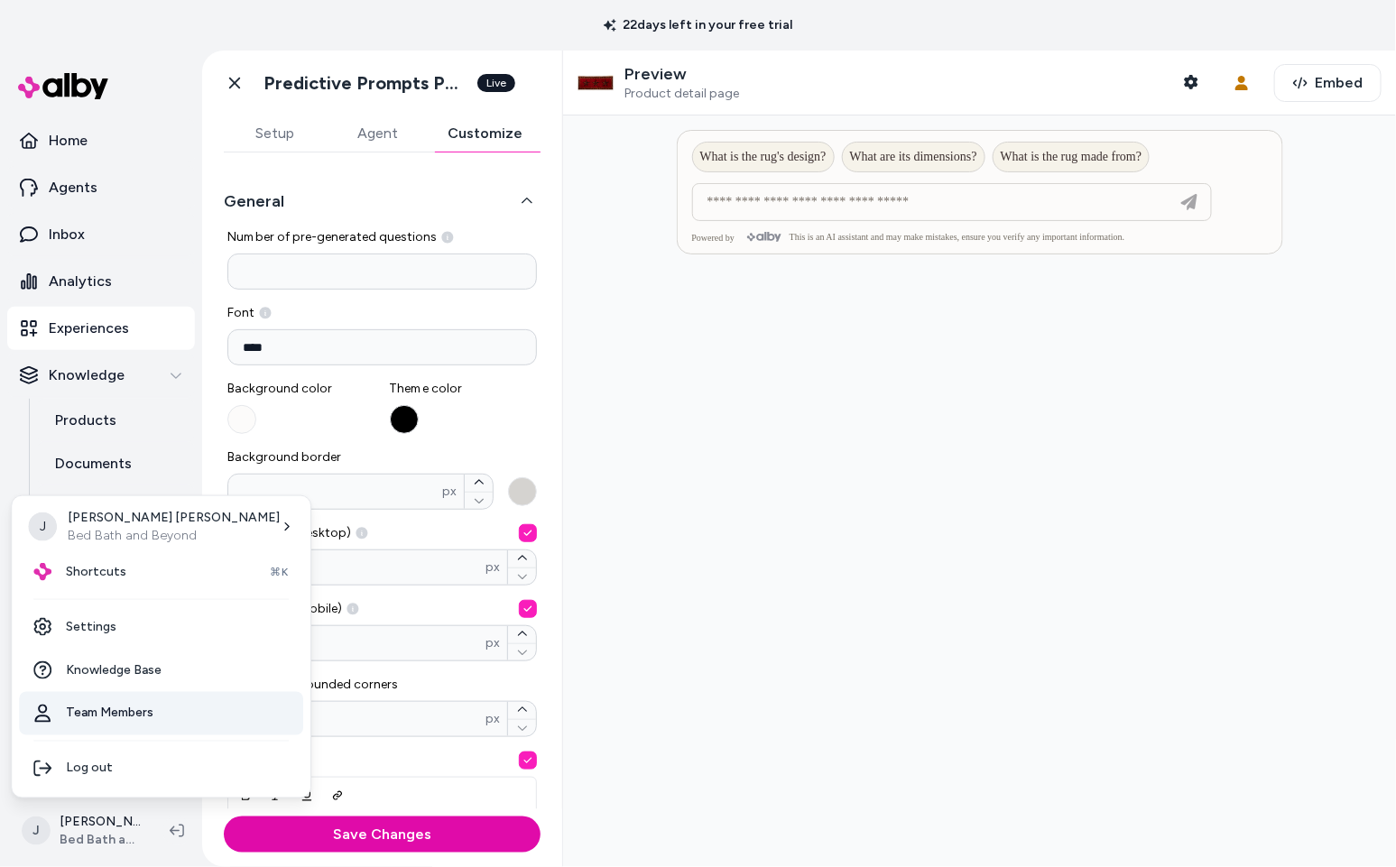
click at [152, 715] on link "Team Members" at bounding box center [161, 713] width 284 height 43
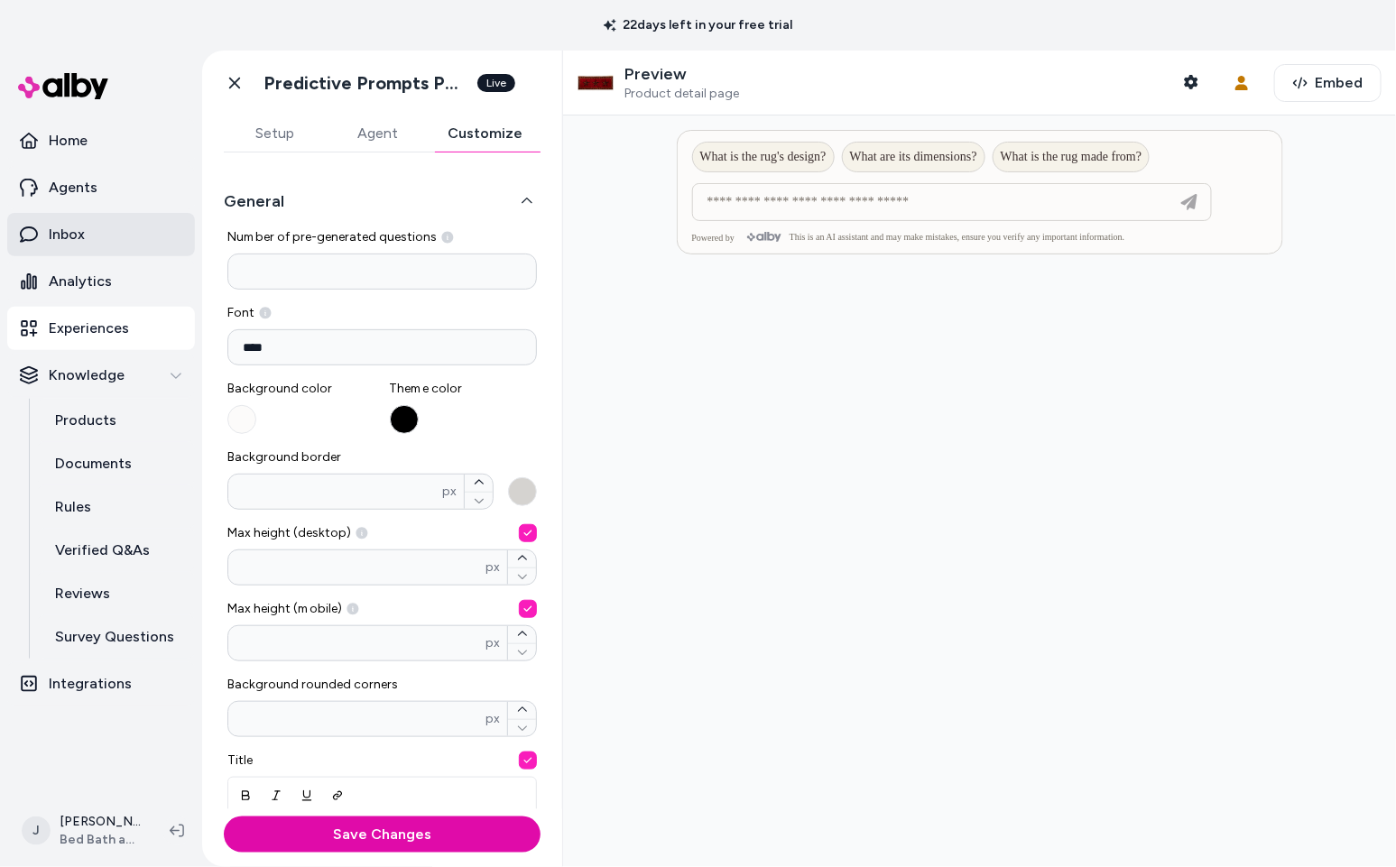
click at [79, 224] on p "Inbox" at bounding box center [67, 235] width 36 height 22
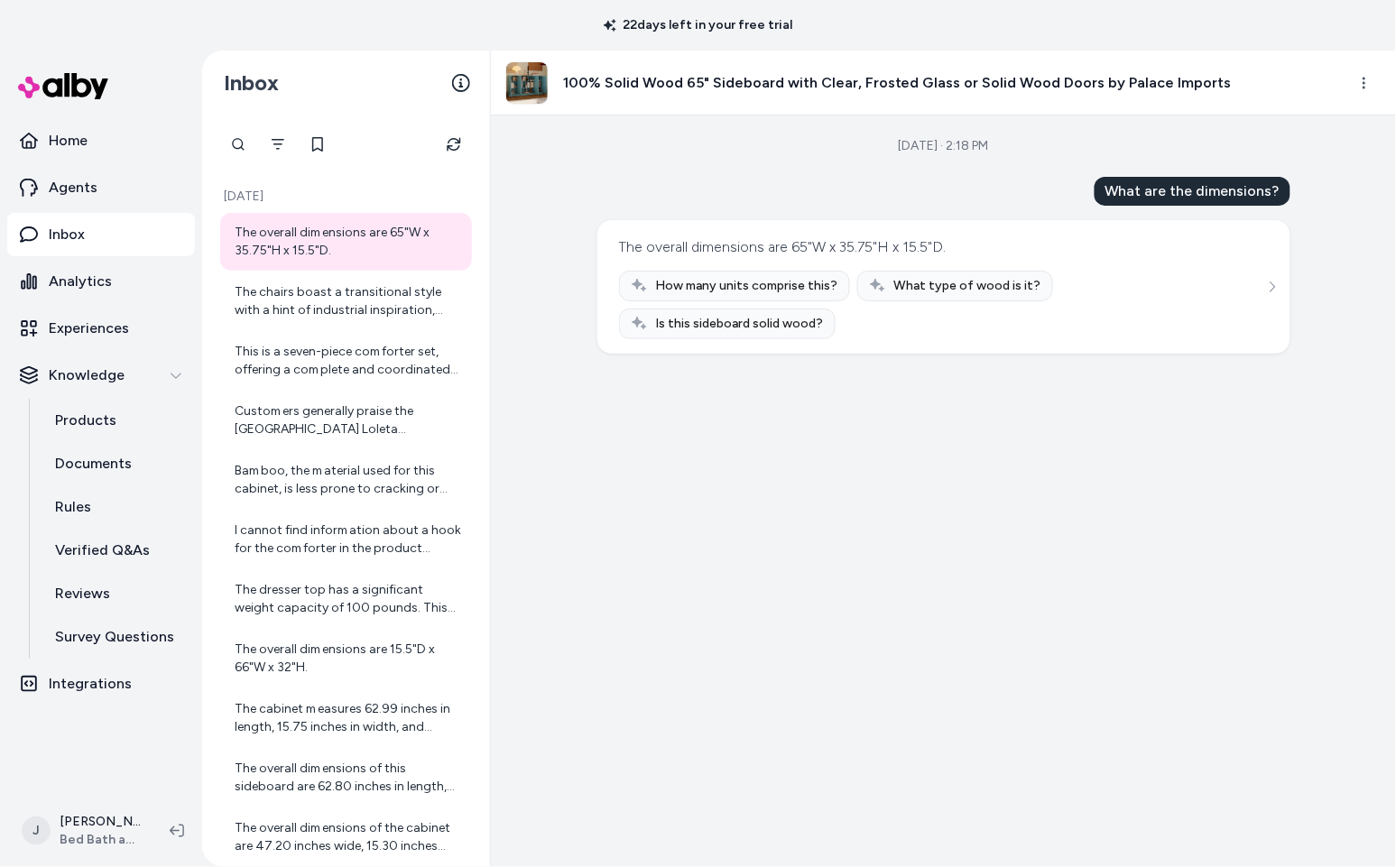
click at [532, 76] on img at bounding box center [527, 83] width 42 height 42
click at [341, 316] on div "The chairs boast a transitional style with a hint of industrial inspiration, ma…" at bounding box center [348, 301] width 227 height 36
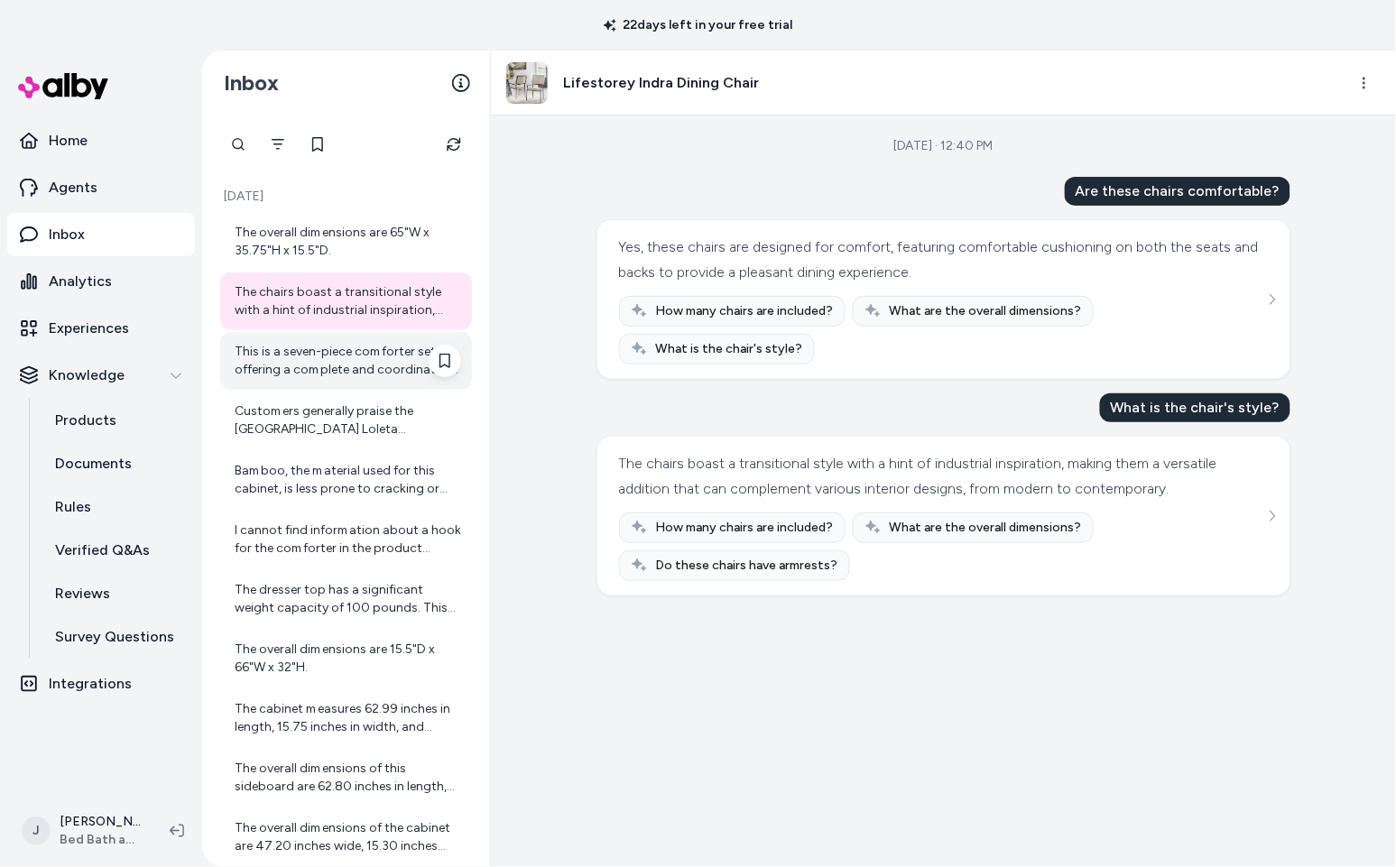
click at [296, 375] on div "This is a seven-piece comforter set, offering a complete and coordinated look f…" at bounding box center [348, 361] width 227 height 36
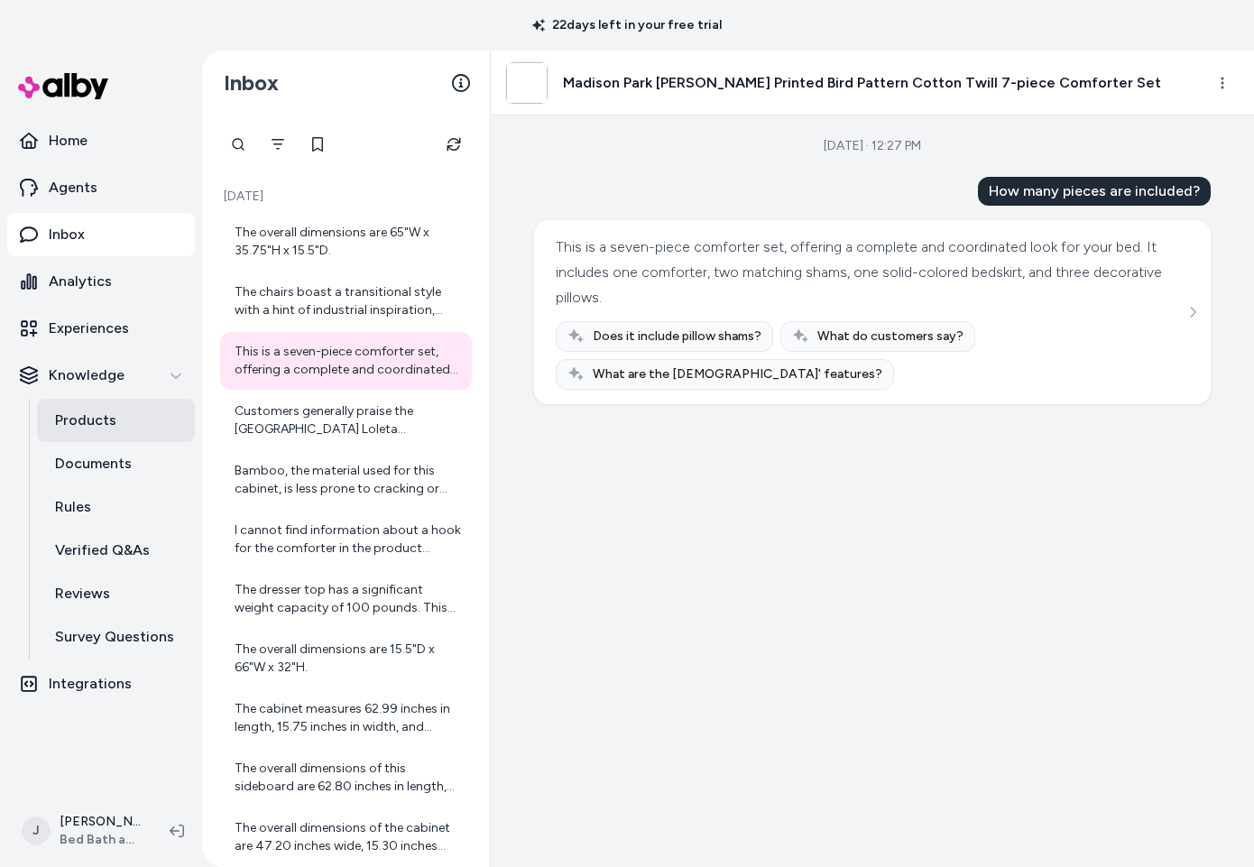
click at [76, 428] on p "Products" at bounding box center [85, 421] width 61 height 22
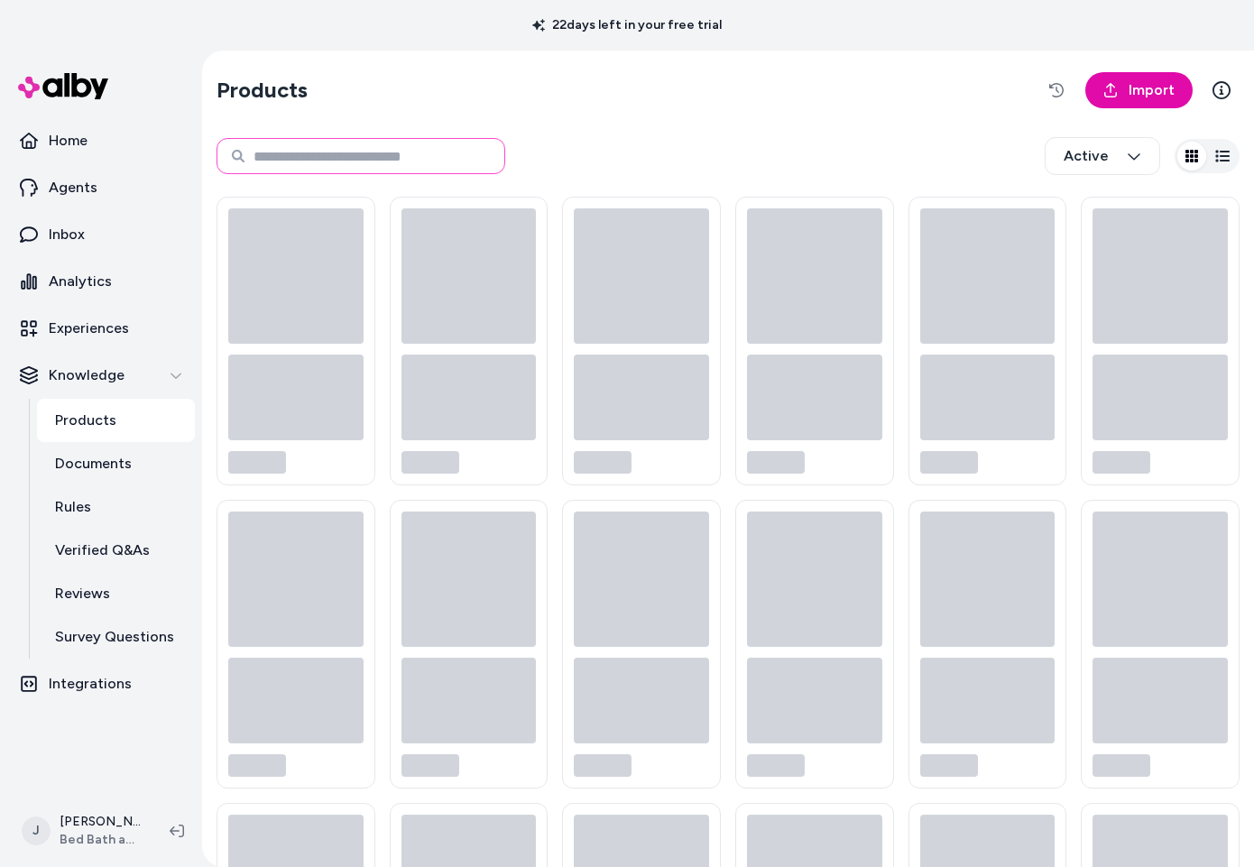
click at [409, 149] on input at bounding box center [361, 156] width 289 height 36
paste input "********"
type input "********"
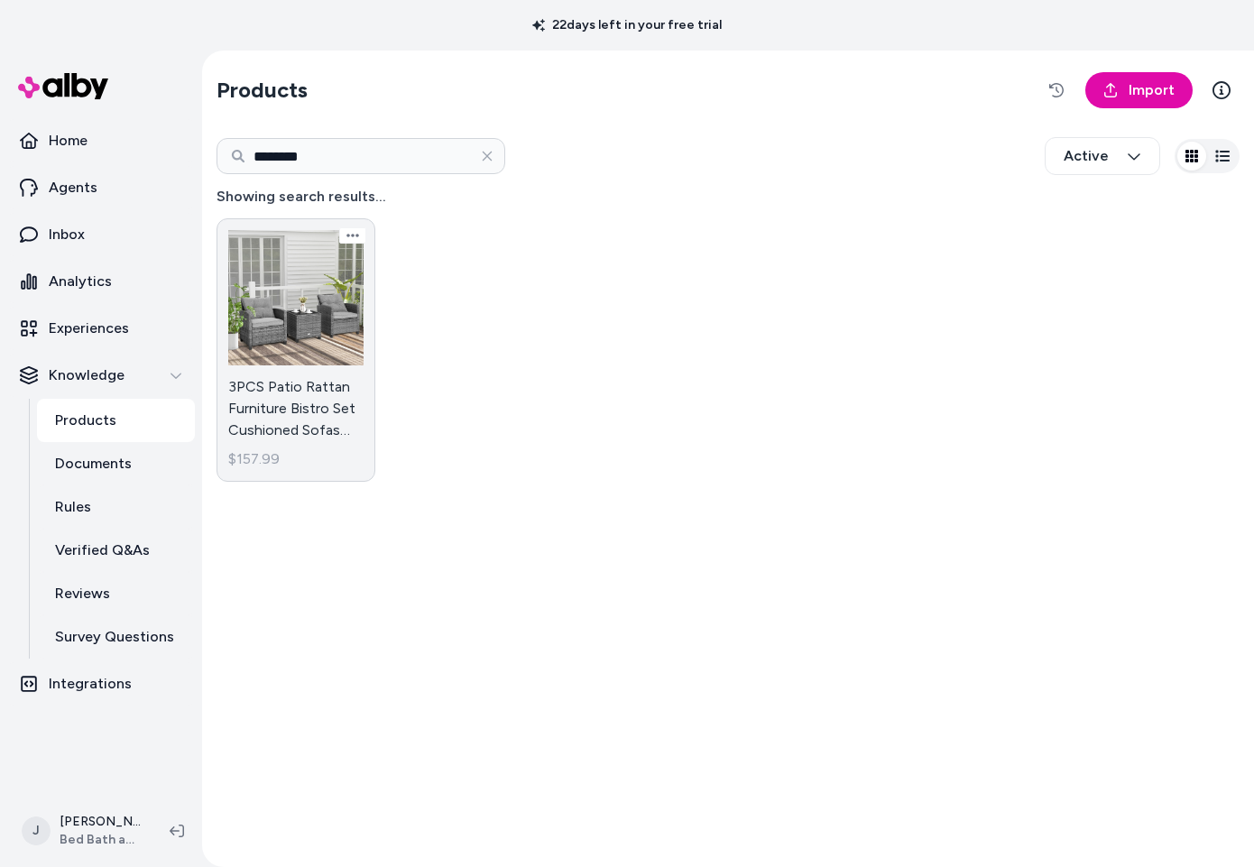
click at [273, 373] on link "3PCS Patio Rattan Furniture Bistro Set Cushioned Sofas Side Table $157.99" at bounding box center [296, 350] width 159 height 264
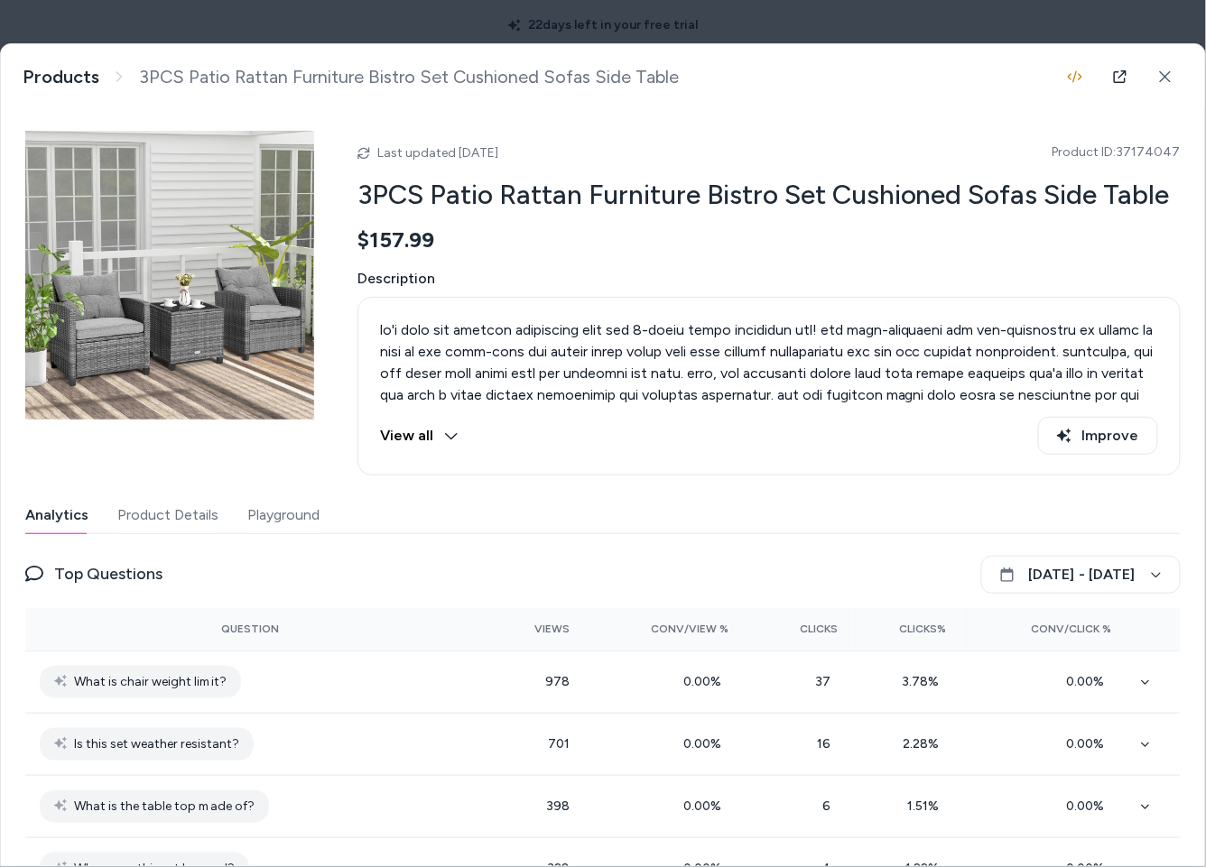
click at [210, 522] on button "Product Details" at bounding box center [167, 515] width 101 height 36
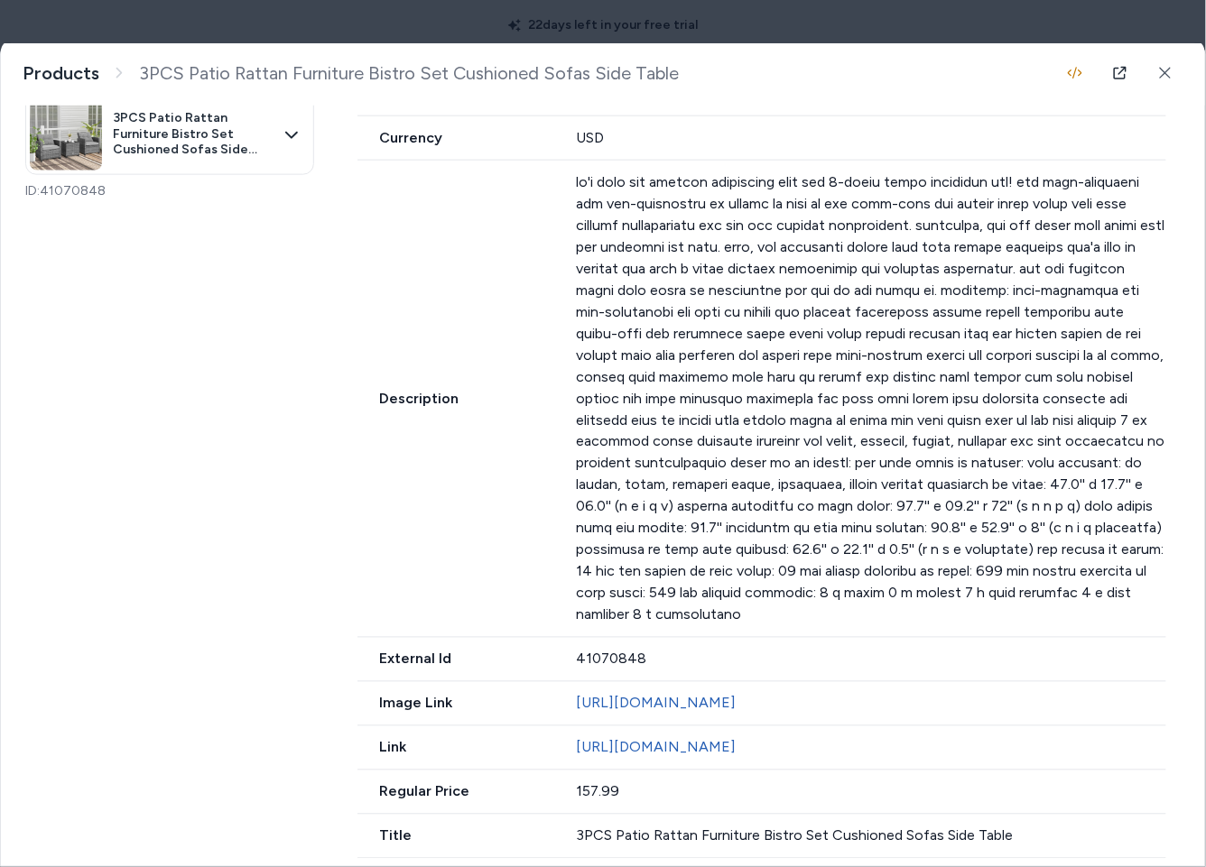
scroll to position [507, 0]
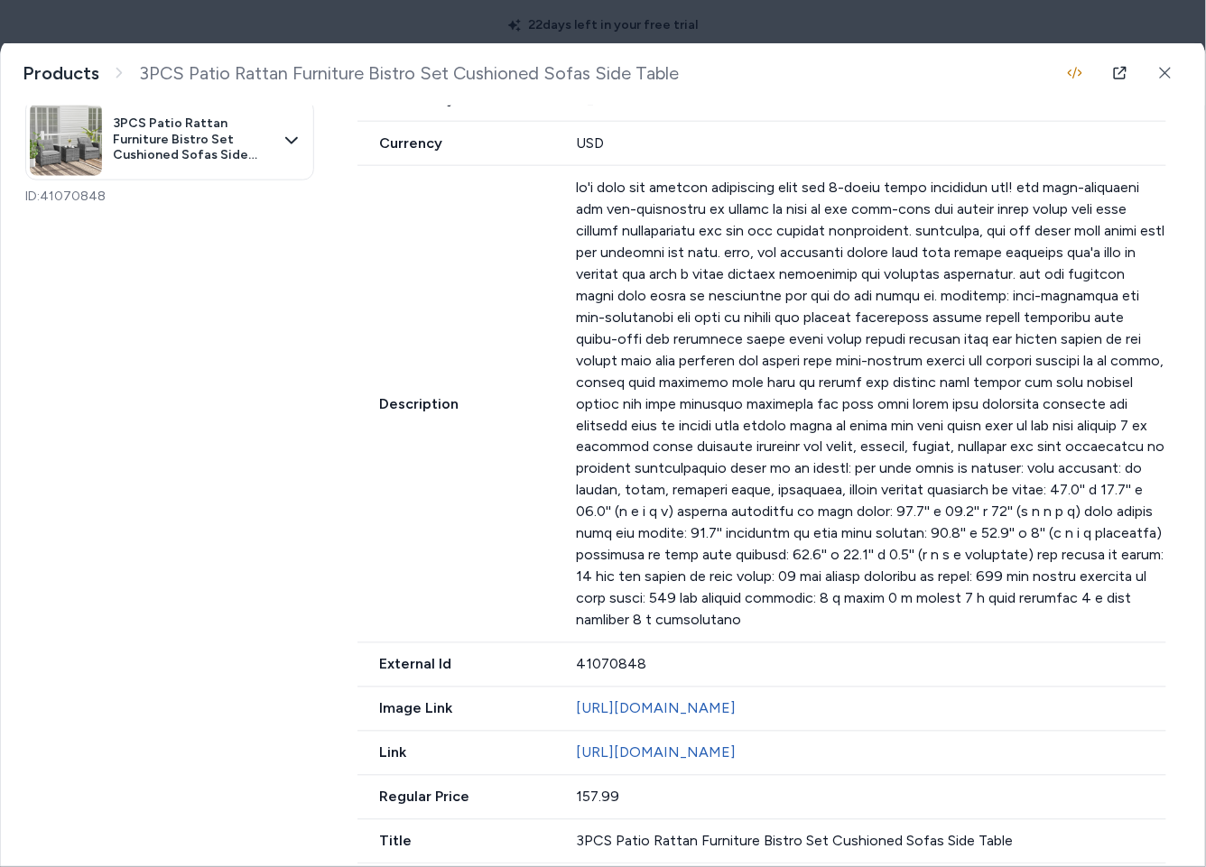
drag, startPoint x: 773, startPoint y: 532, endPoint x: 1176, endPoint y: 525, distance: 403.5
click at [773, 532] on p at bounding box center [872, 404] width 590 height 455
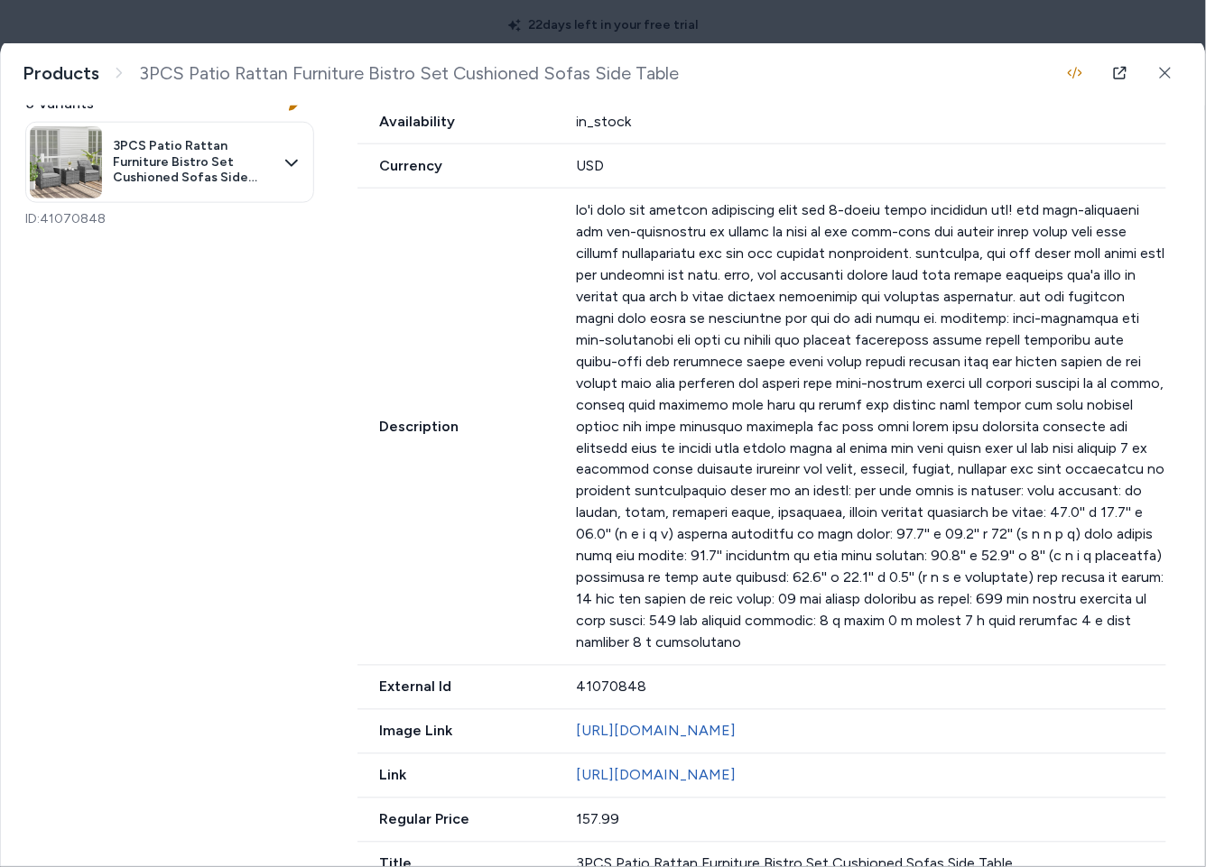
scroll to position [483, 0]
drag, startPoint x: 1174, startPoint y: 69, endPoint x: 921, endPoint y: 240, distance: 305.4
click at [1172, 70] on button at bounding box center [1165, 73] width 36 height 36
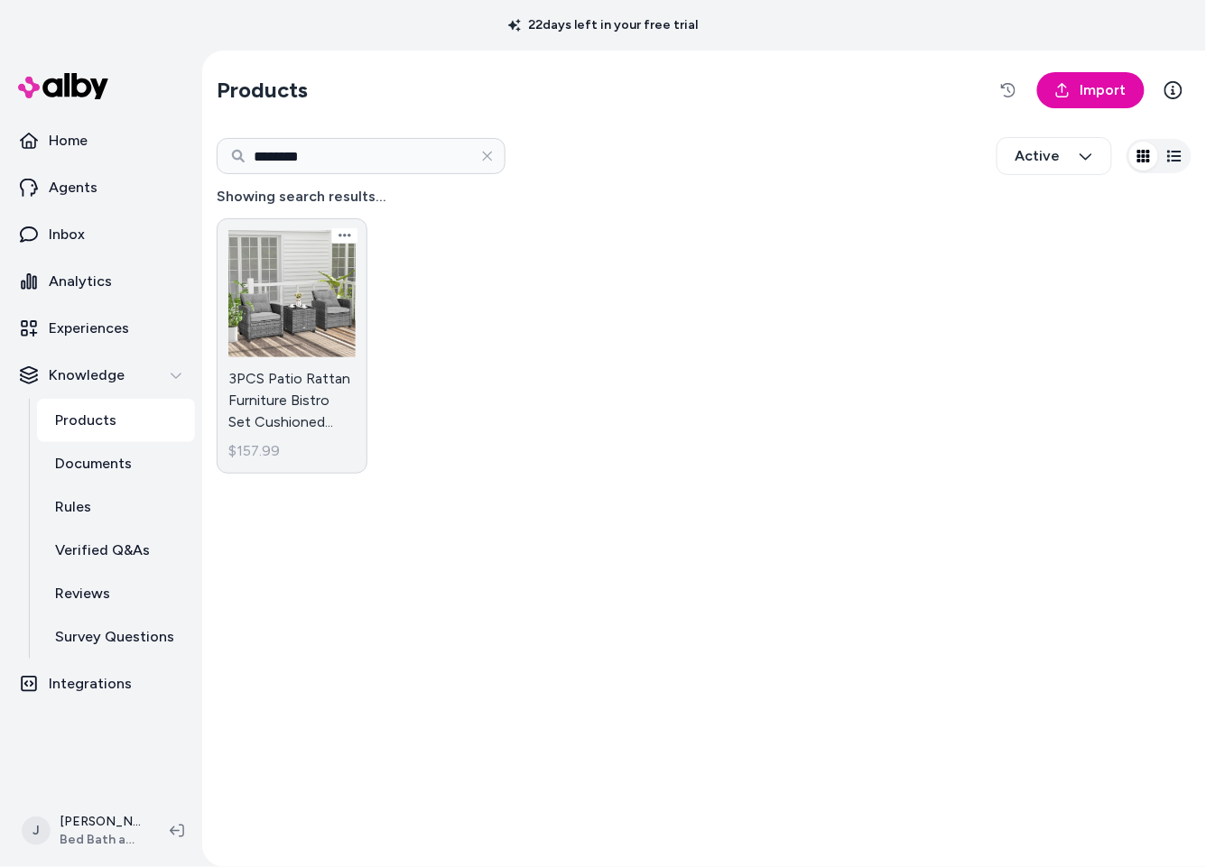
click at [293, 317] on link "3PCS Patio Rattan Furniture Bistro Set Cushioned Sofas Side Table $157.99" at bounding box center [292, 345] width 151 height 255
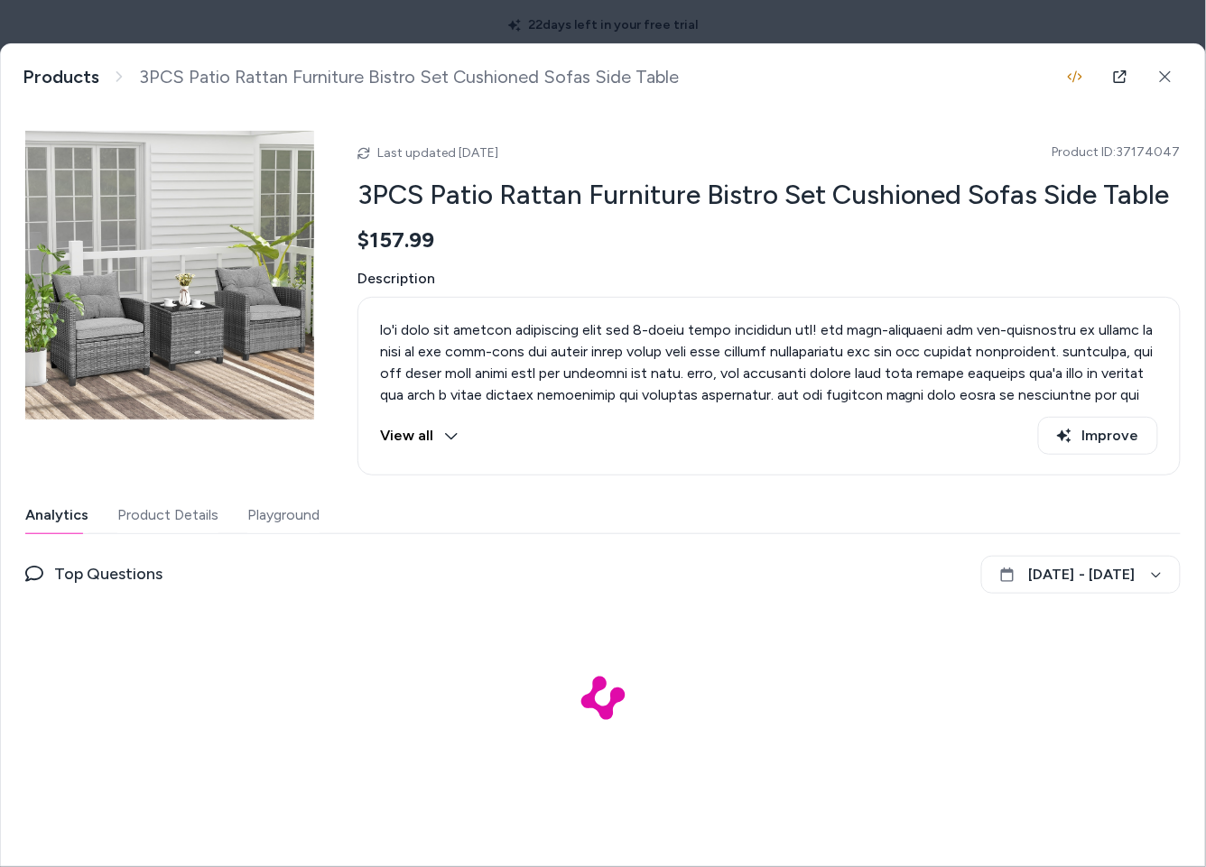
drag, startPoint x: 284, startPoint y: 510, endPoint x: 300, endPoint y: 517, distance: 17.0
click at [284, 510] on button "Playground" at bounding box center [283, 515] width 72 height 36
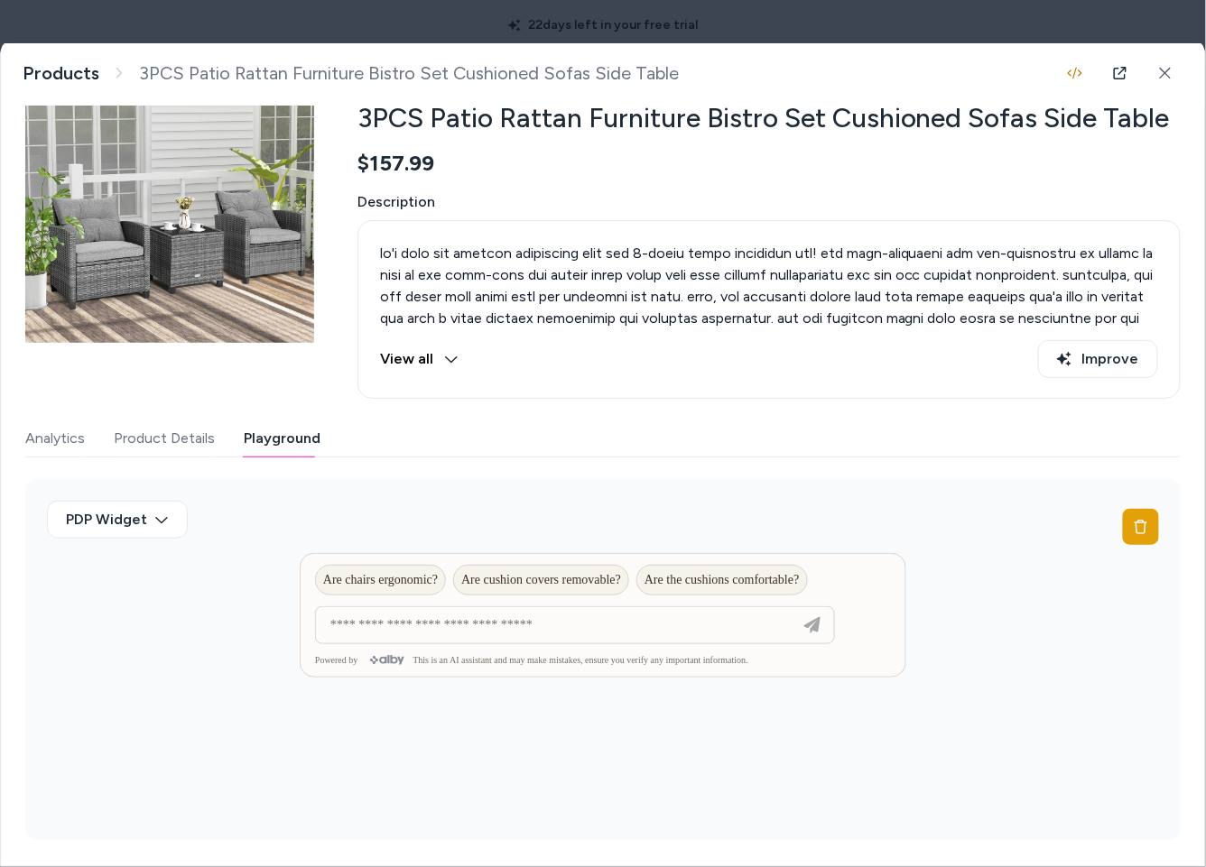
scroll to position [75, 0]
click at [548, 582] on span "Are cushion covers removable?" at bounding box center [541, 582] width 160 height 14
type input "**********"
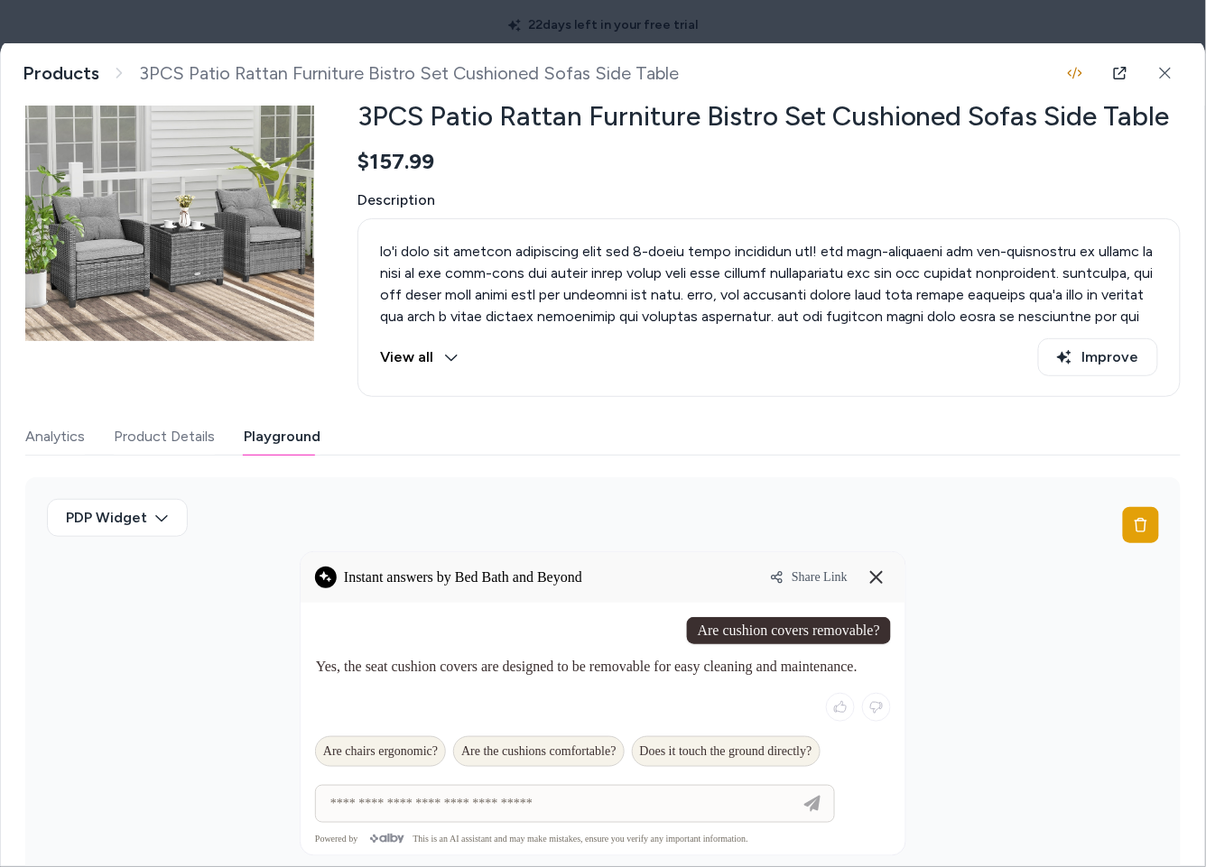
scroll to position [120, 0]
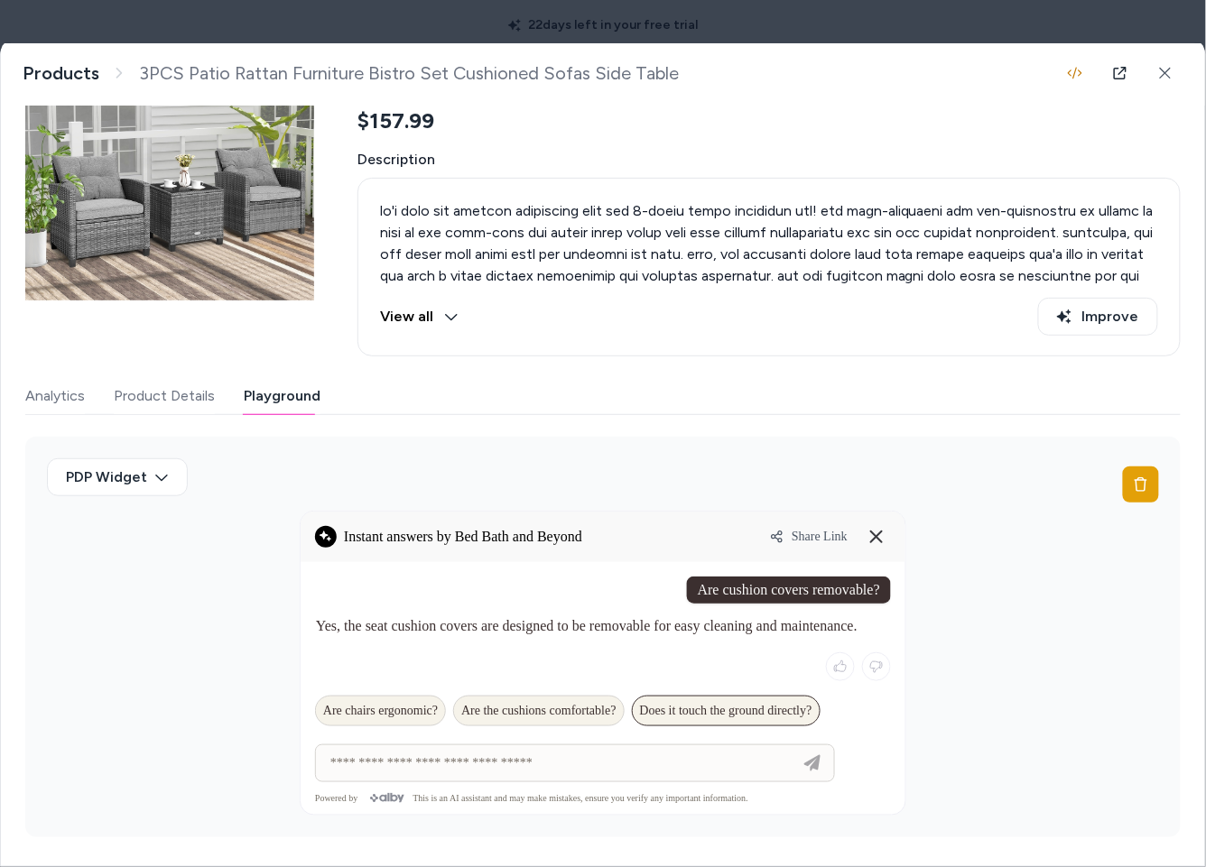
click at [713, 715] on span "Does it touch the ground directly?" at bounding box center [726, 711] width 172 height 14
type input "**********"
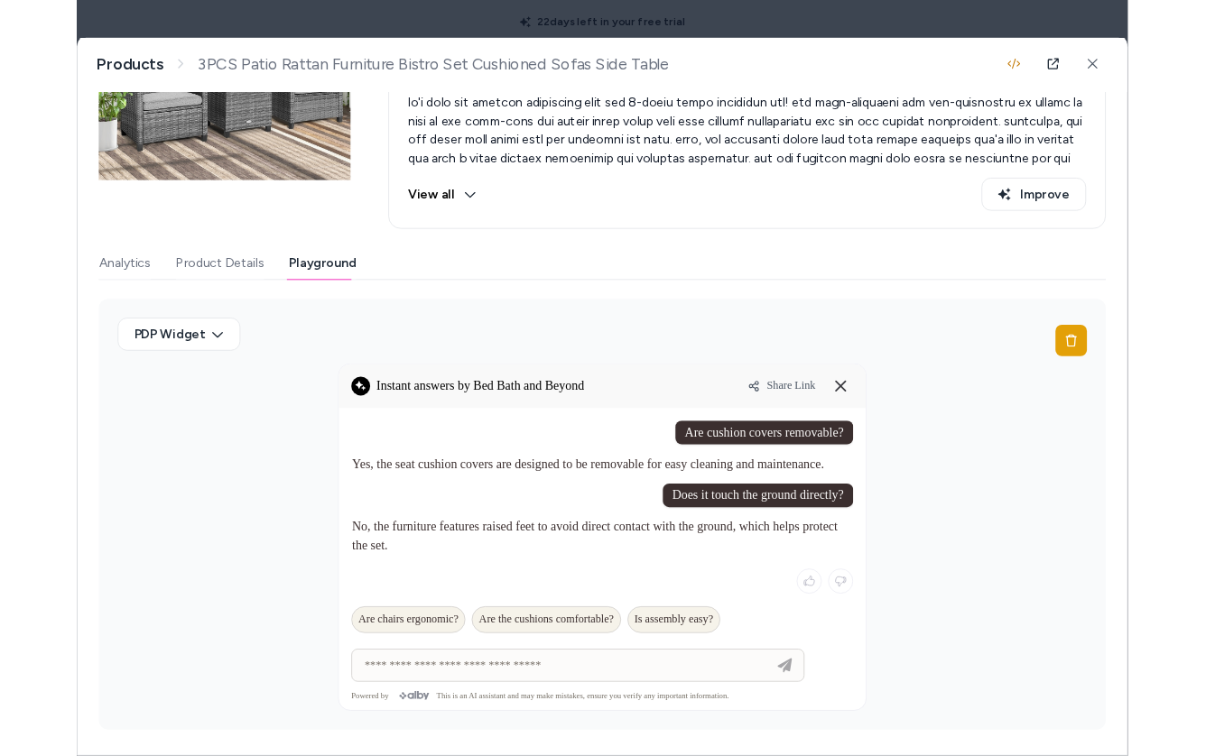
scroll to position [214, 0]
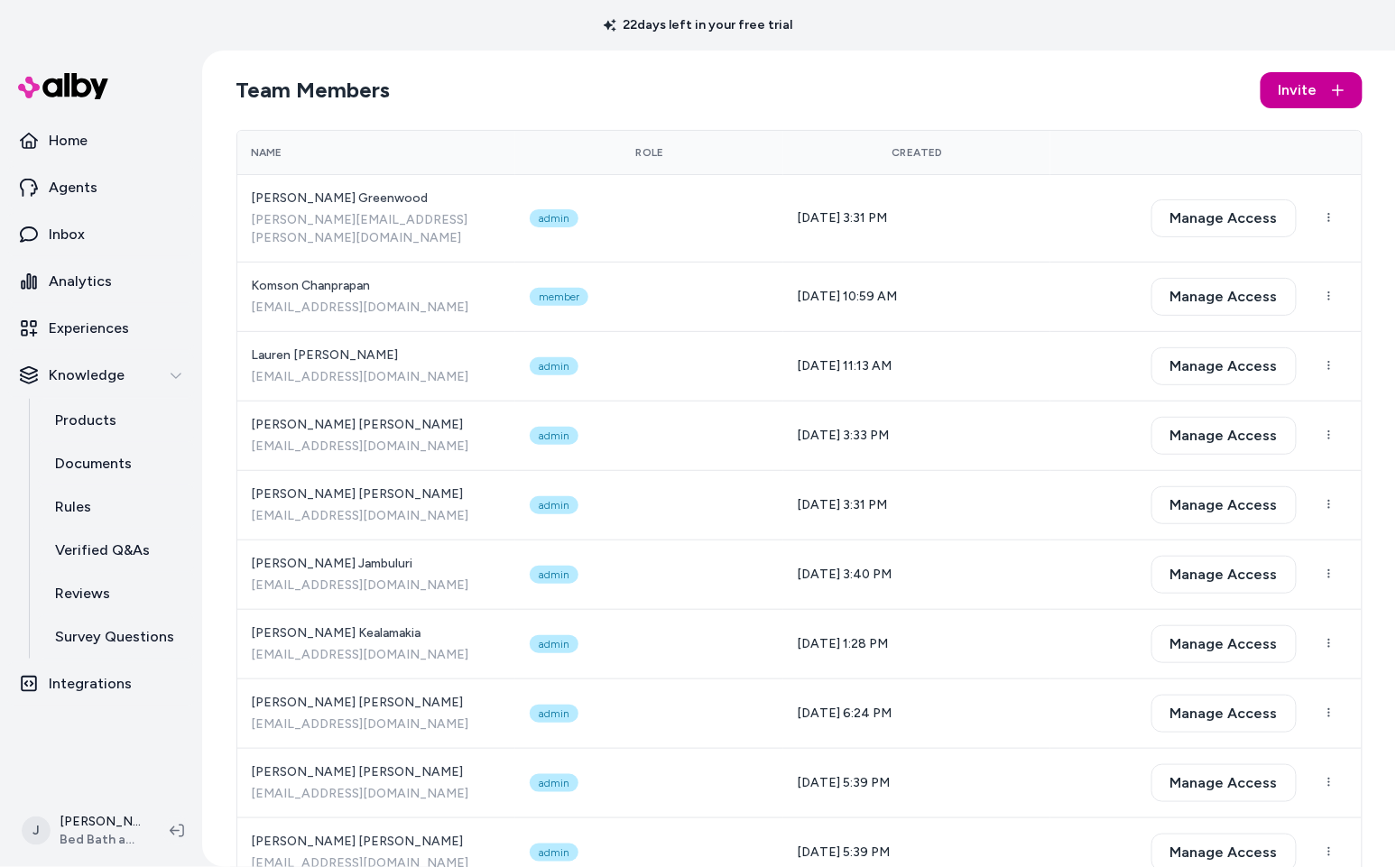
click at [1326, 94] on button "Invite" at bounding box center [1312, 90] width 102 height 36
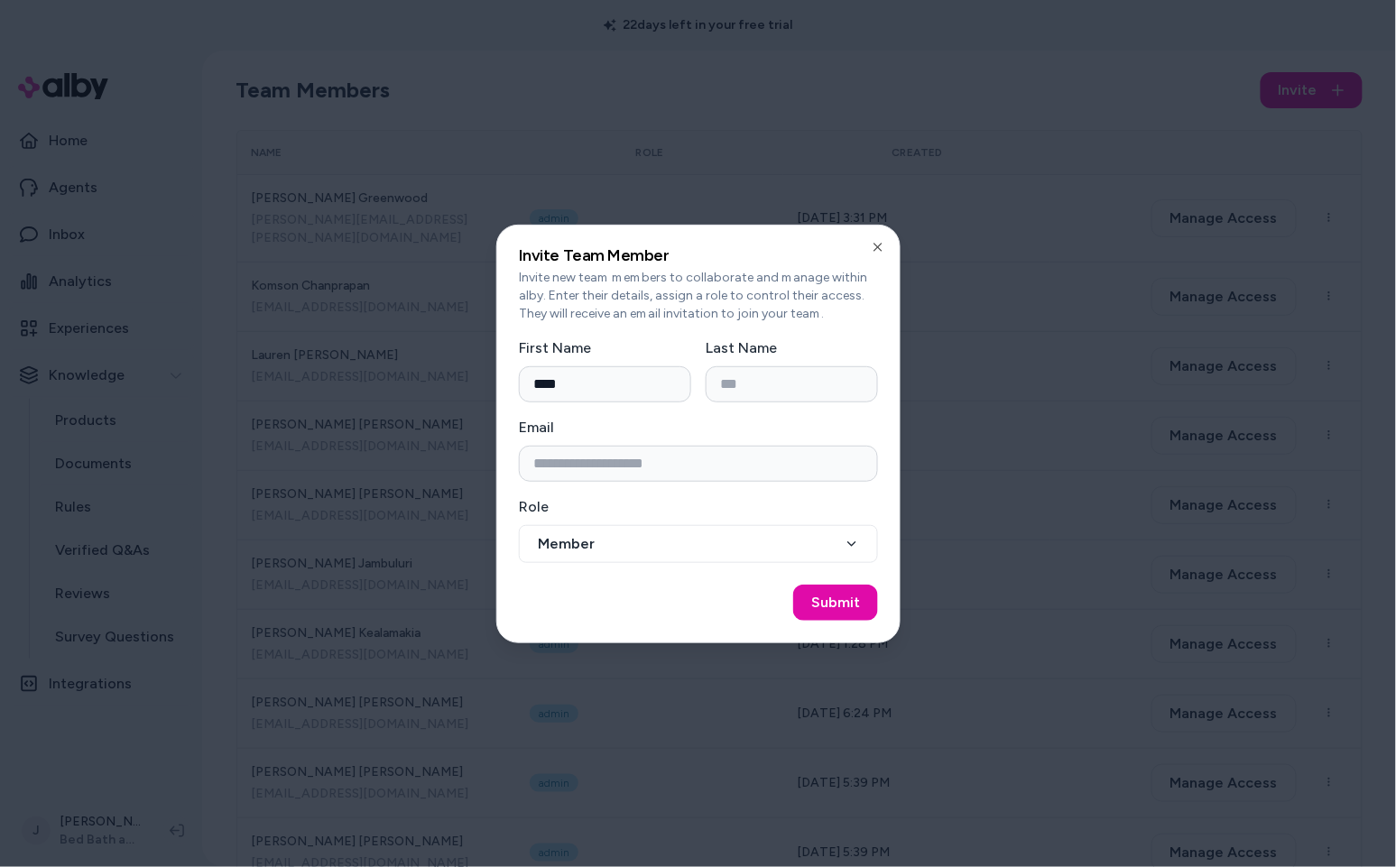
type input "****"
type input "*******"
type input "**********"
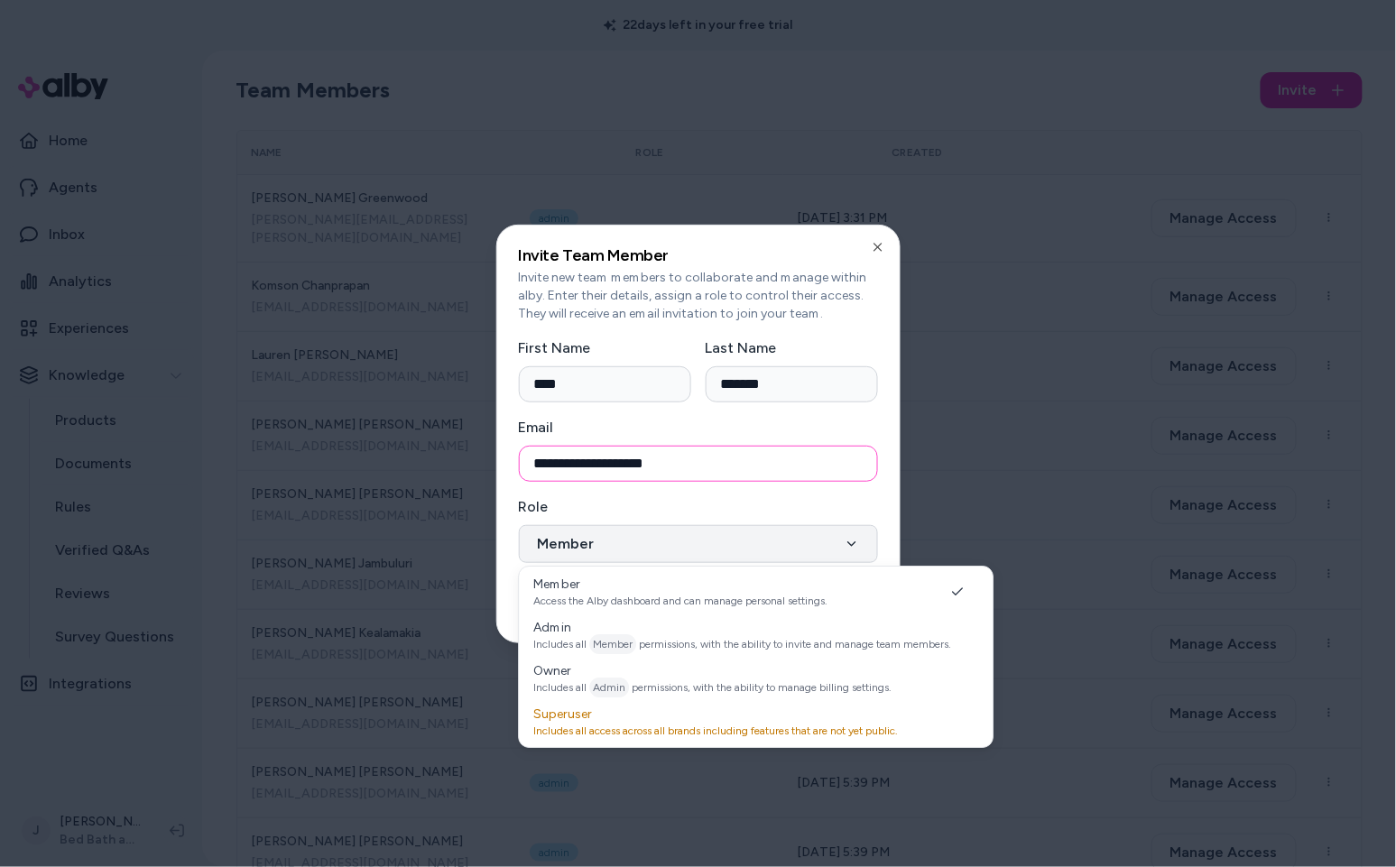
click at [723, 537] on button "Member" at bounding box center [698, 544] width 359 height 38
select select "*****"
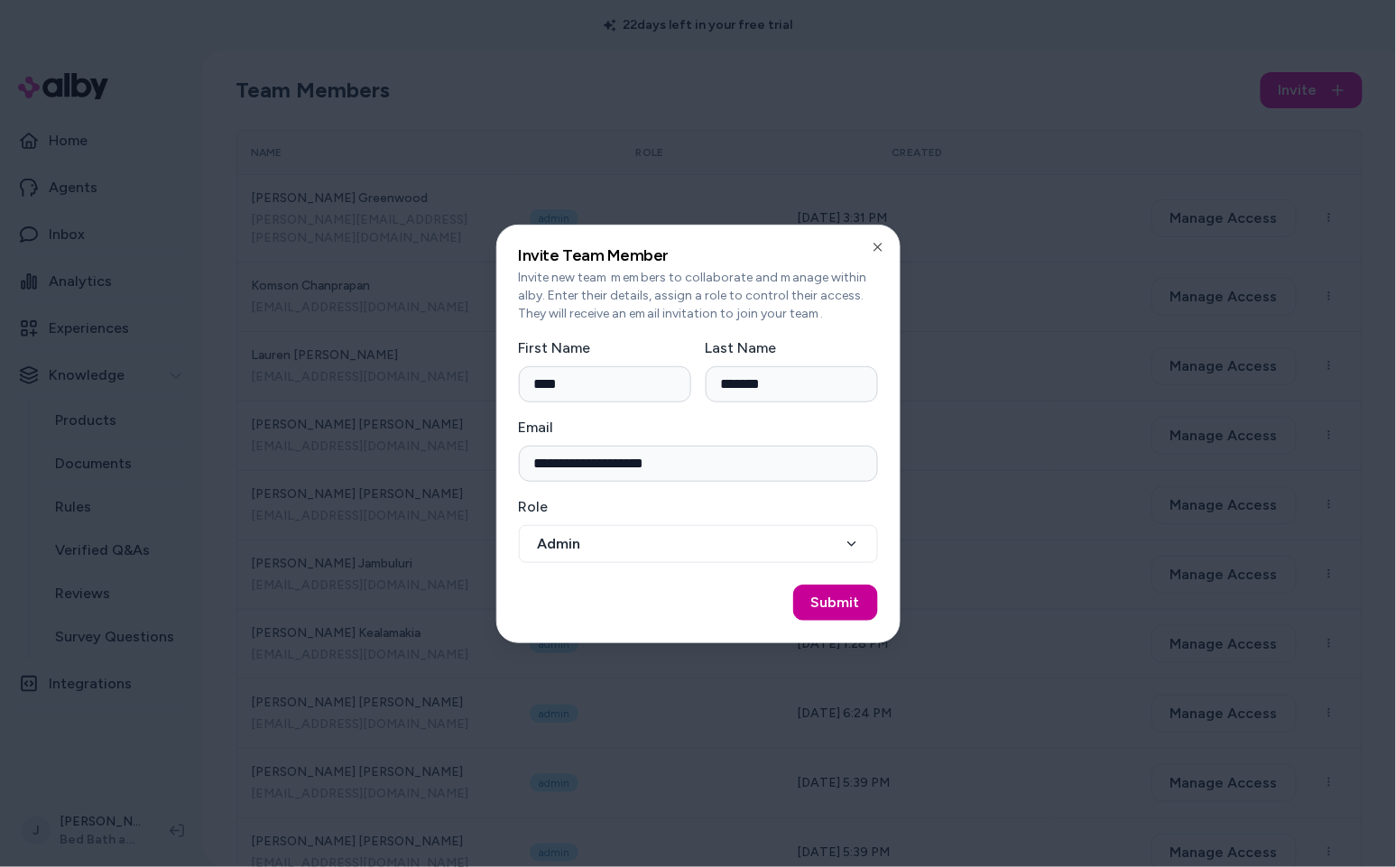
click at [815, 610] on button "Submit" at bounding box center [835, 603] width 85 height 36
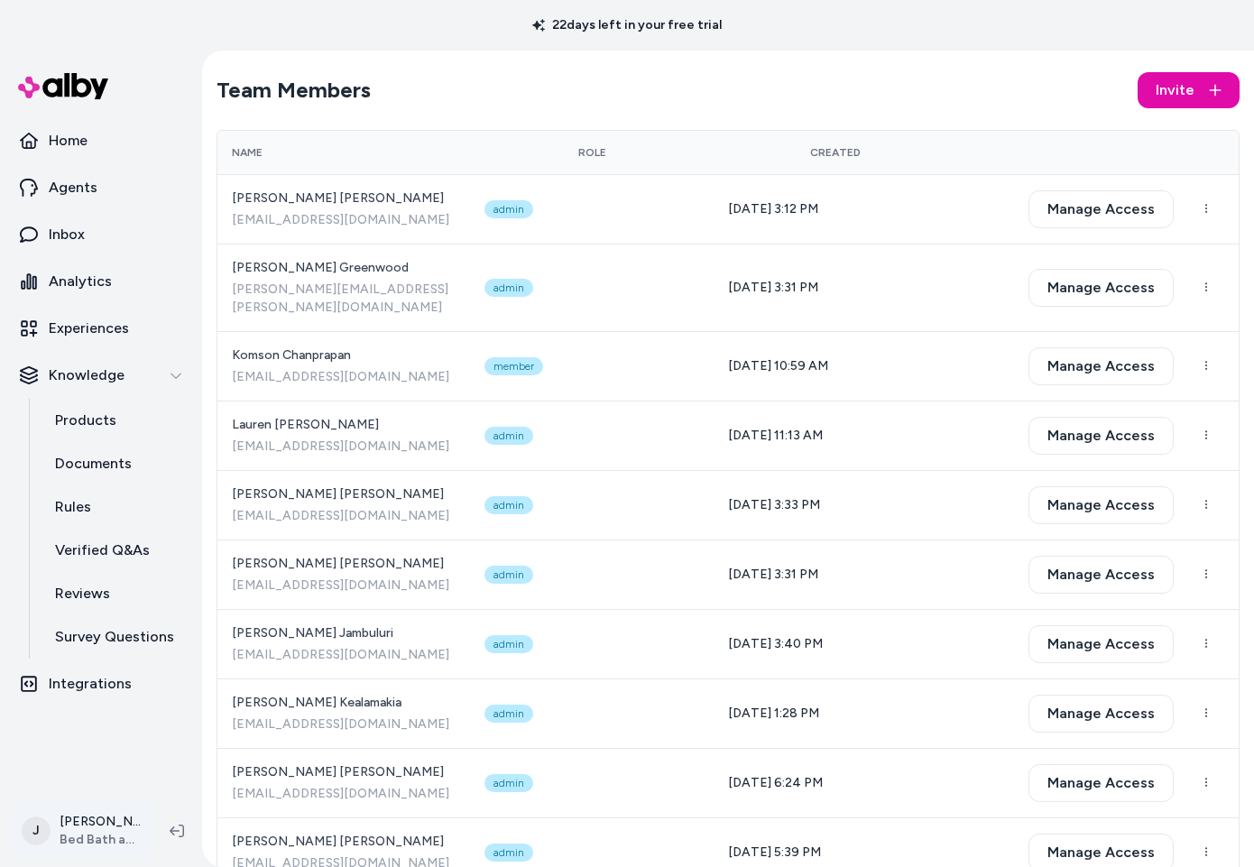
click at [83, 819] on html "22 days left in your free trial Home Agents Inbox Analytics Experiences Knowled…" at bounding box center [627, 433] width 1254 height 867
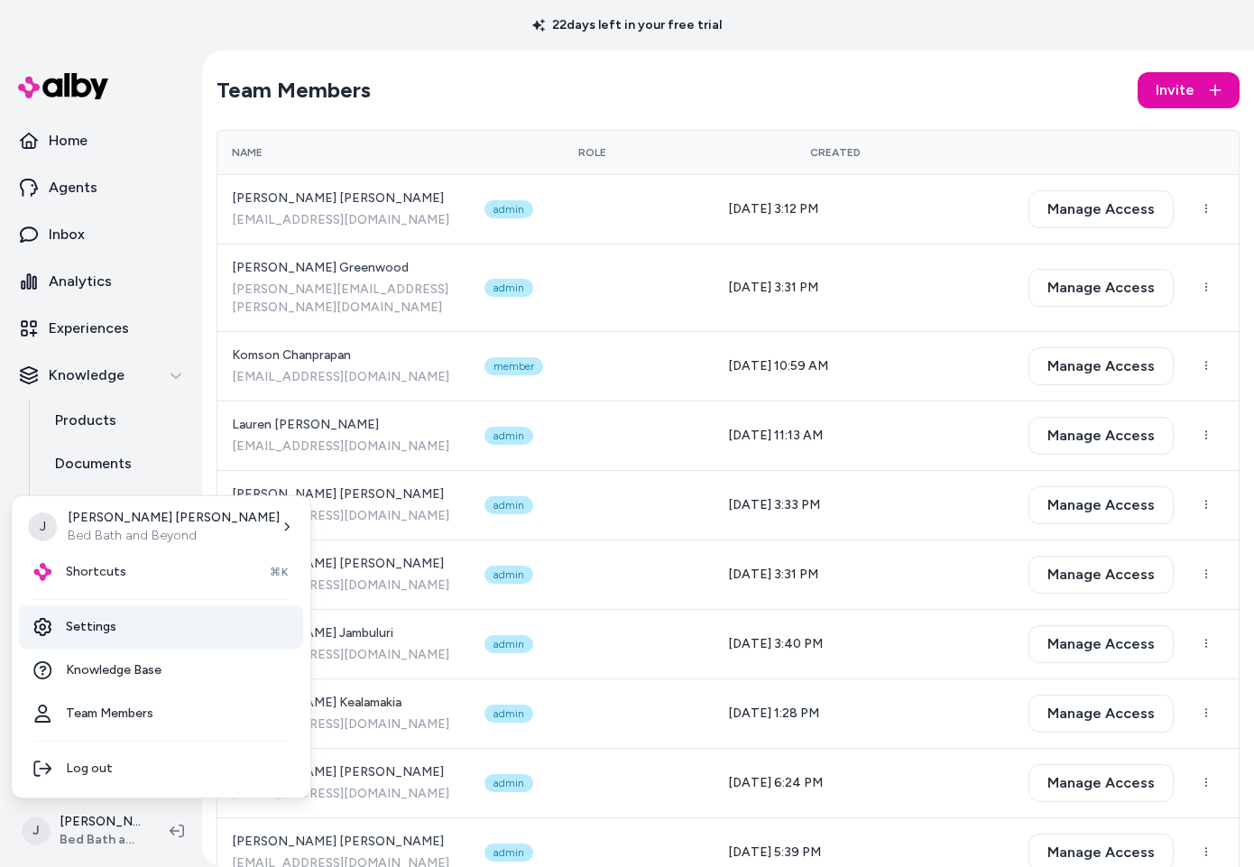
click at [97, 616] on link "Settings" at bounding box center [161, 627] width 284 height 43
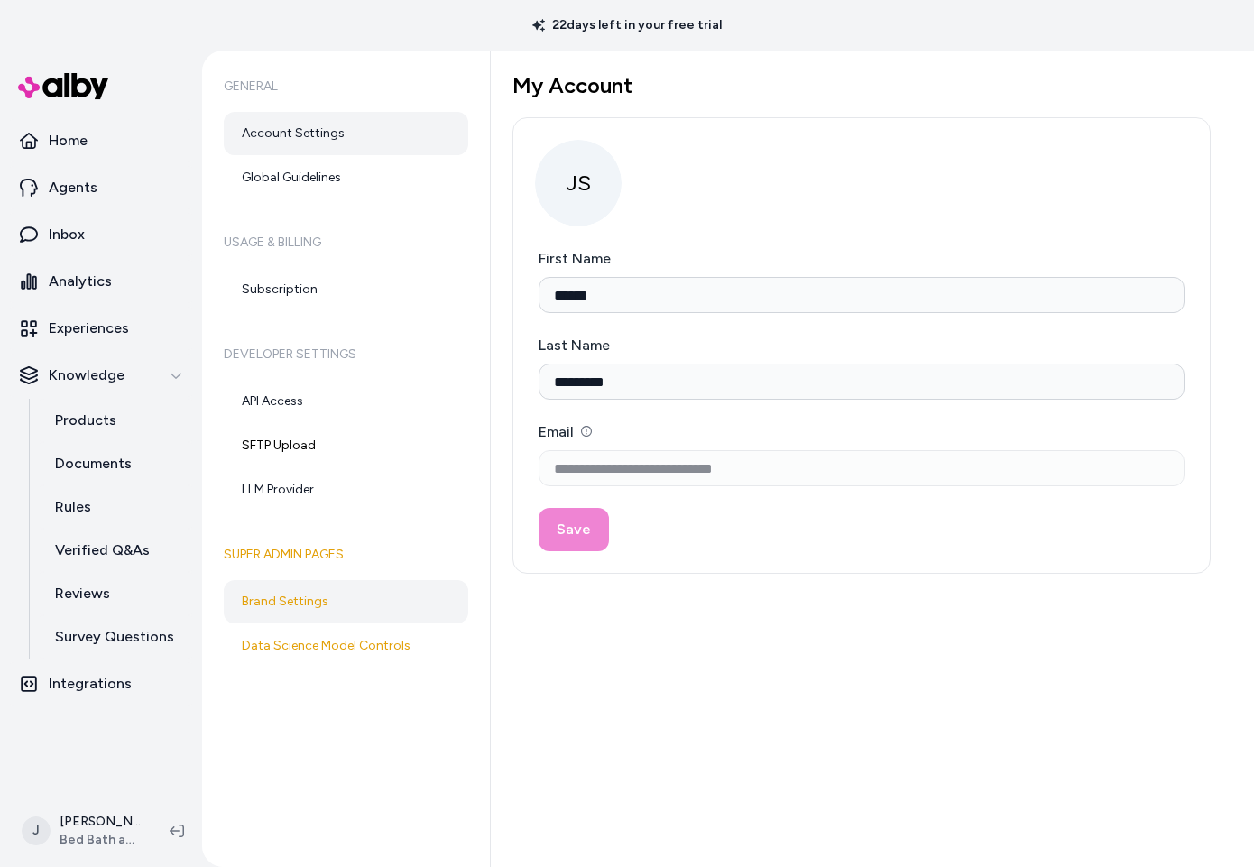
click at [273, 619] on link "Brand Settings" at bounding box center [346, 601] width 245 height 43
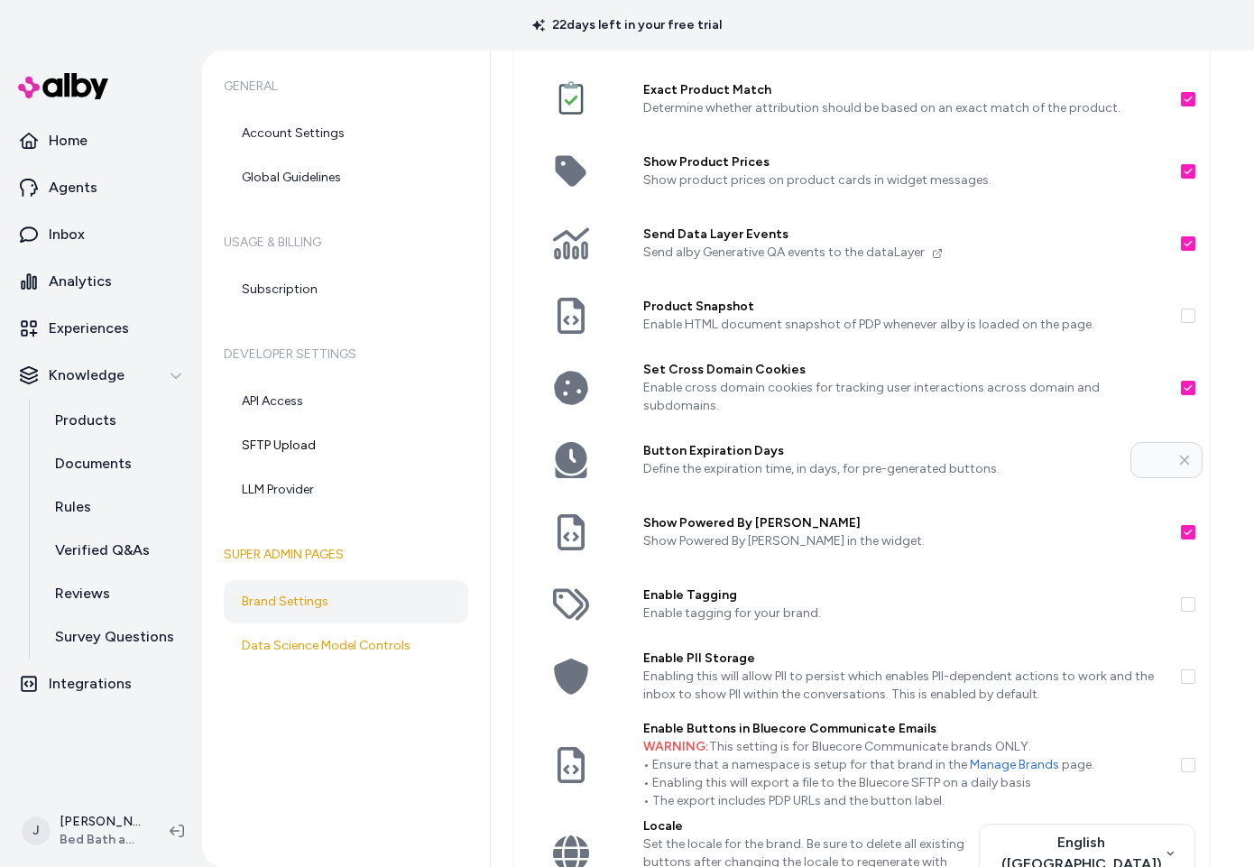
scroll to position [93, 0]
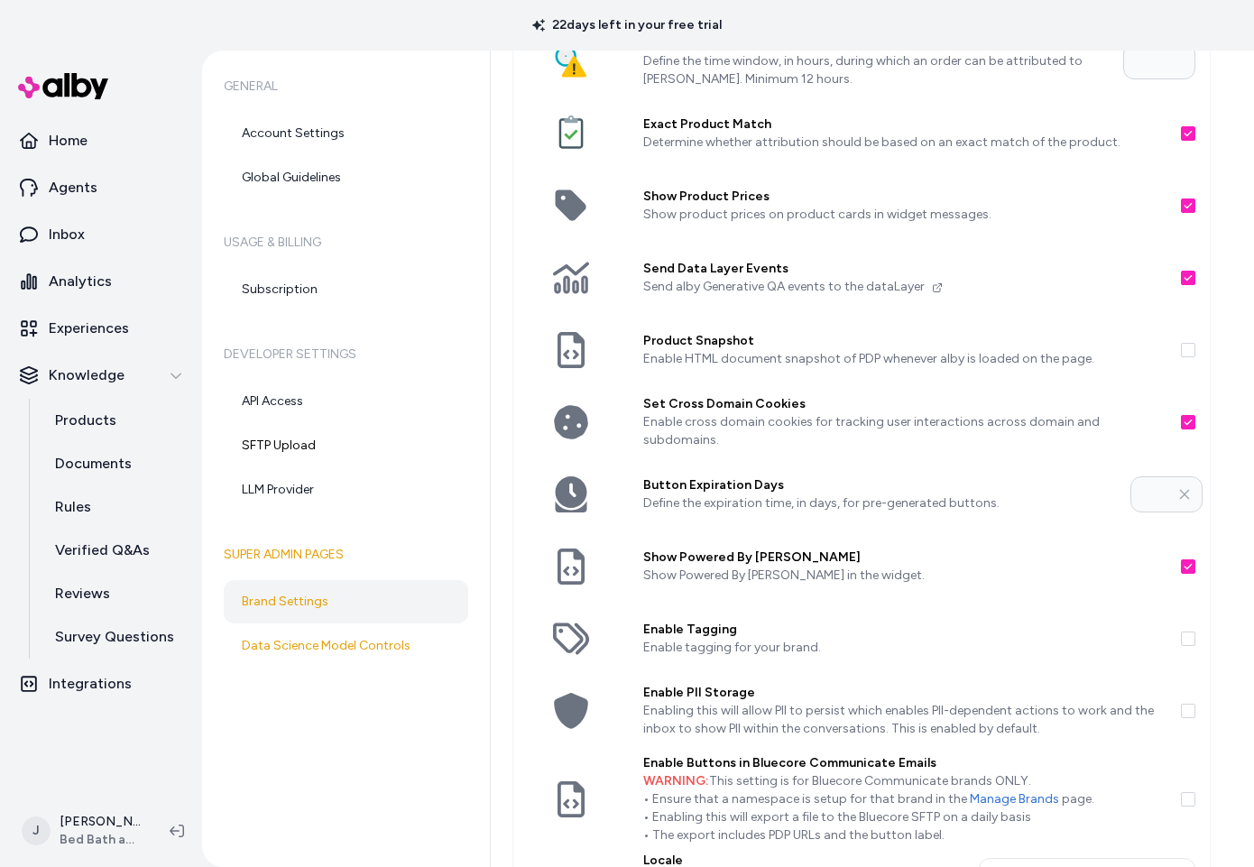
click at [1195, 337] on div at bounding box center [1195, 350] width 29 height 72
click at [1192, 347] on button "Product Snapshot" at bounding box center [1188, 350] width 14 height 14
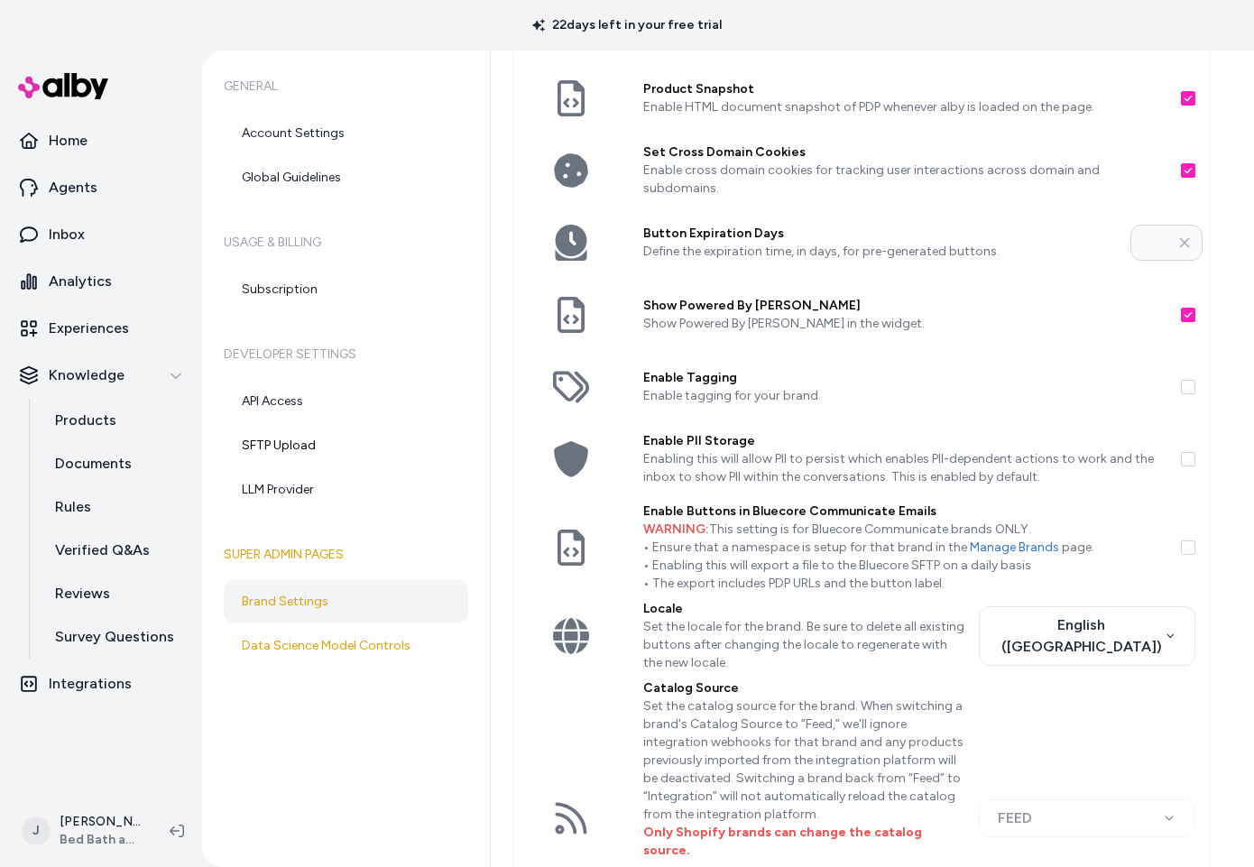
scroll to position [482, 0]
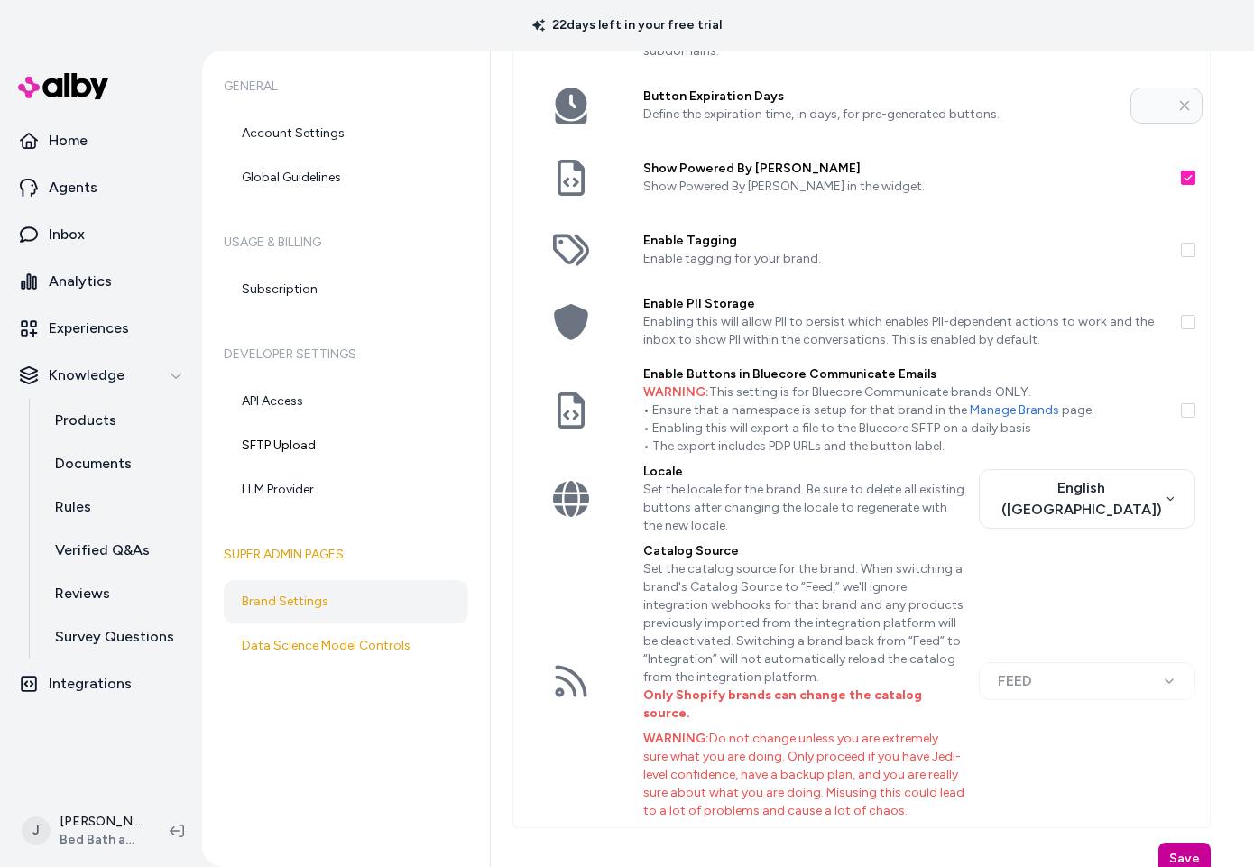
click at [1190, 843] on button "Save" at bounding box center [1185, 859] width 52 height 32
click at [1186, 843] on button "Save" at bounding box center [1185, 859] width 52 height 32
click at [88, 223] on link "Inbox" at bounding box center [101, 234] width 188 height 43
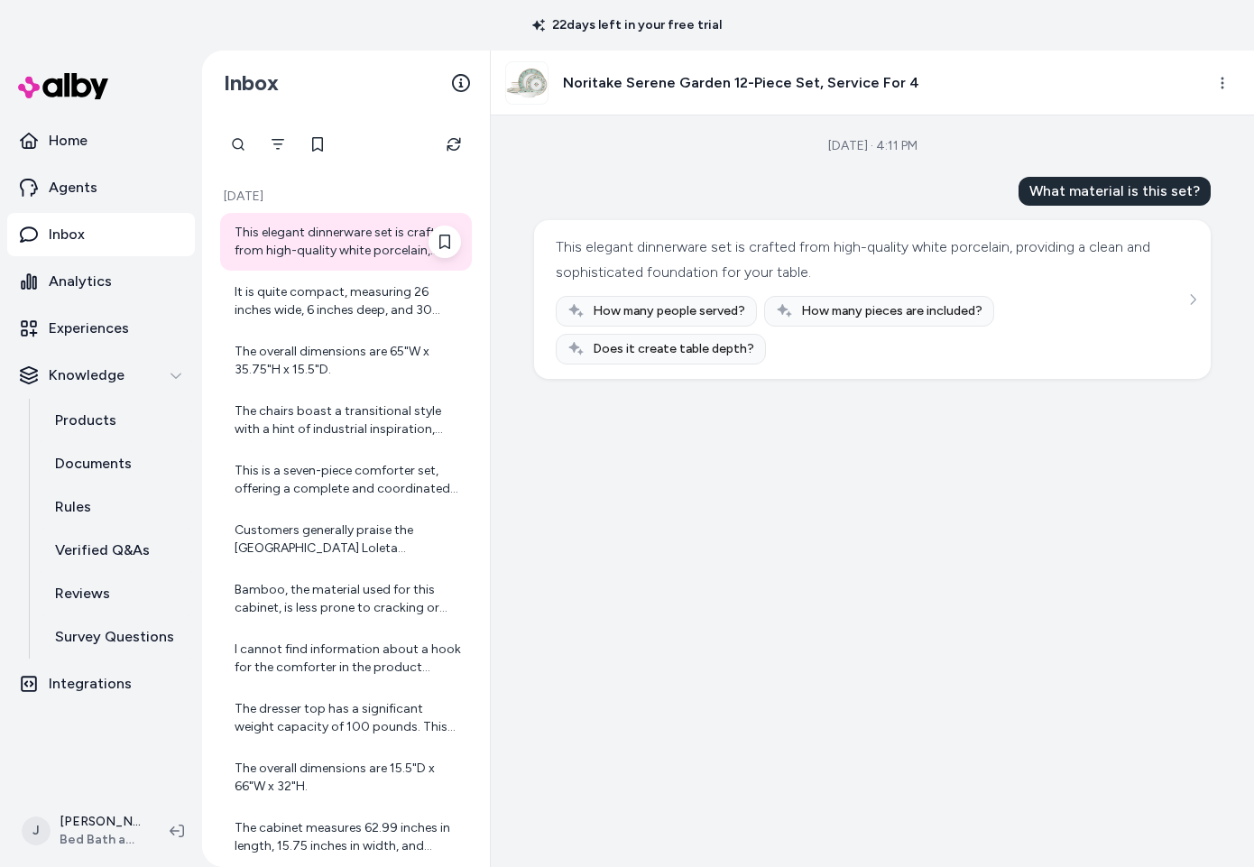
click at [337, 246] on div "This elegant dinnerware set is crafted from high-quality white porcelain, provi…" at bounding box center [348, 242] width 227 height 36
click at [458, 145] on icon "Refresh" at bounding box center [454, 144] width 14 height 14
click at [303, 293] on div "It is quite compact, measuring 26 inches wide, 6 inches deep, and 30 inches tal…" at bounding box center [348, 301] width 227 height 36
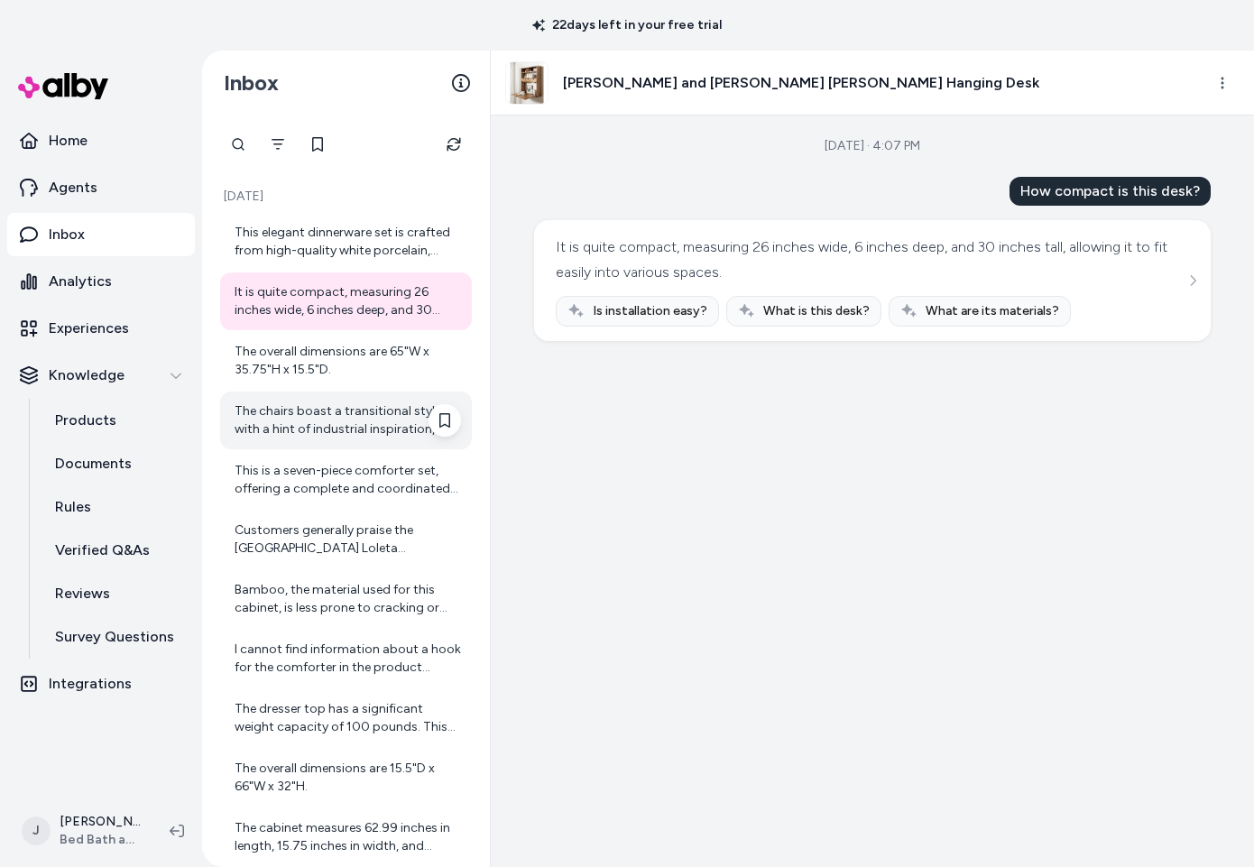
click at [294, 408] on div "The chairs boast a transitional style with a hint of industrial inspiration, ma…" at bounding box center [348, 421] width 227 height 36
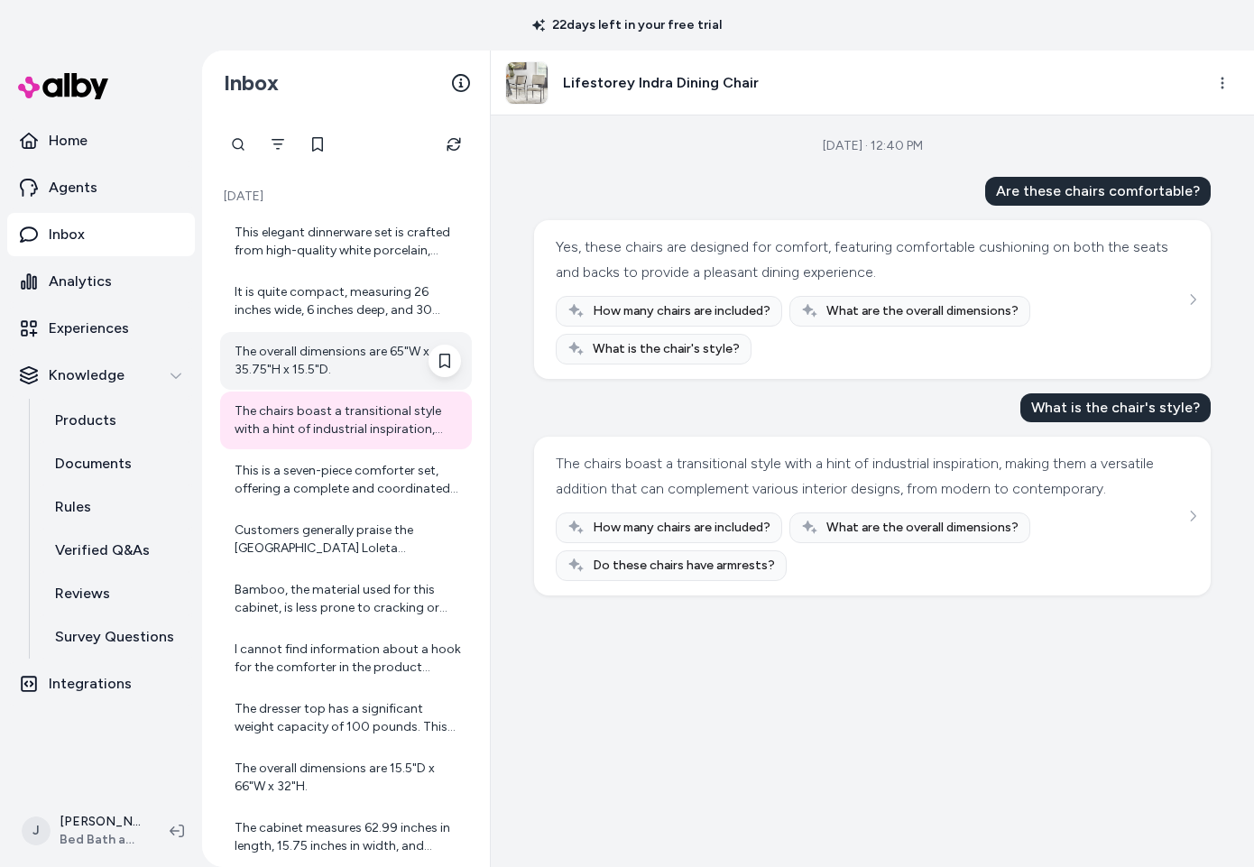
click at [294, 361] on div "The overall dimensions are 65"W x 35.75"H x 15.5"D." at bounding box center [348, 361] width 227 height 36
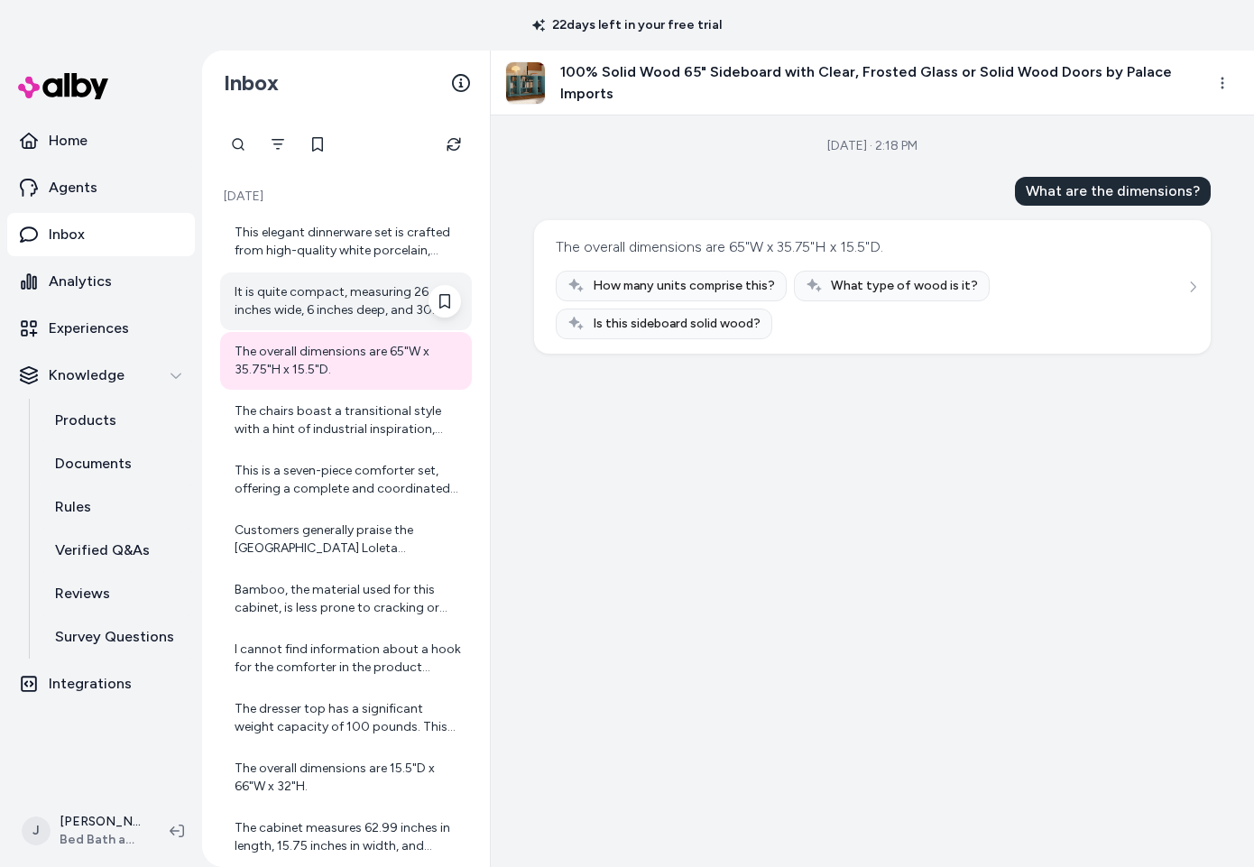
click at [302, 289] on div "It is quite compact, measuring 26 inches wide, 6 inches deep, and 30 inches tal…" at bounding box center [348, 301] width 227 height 36
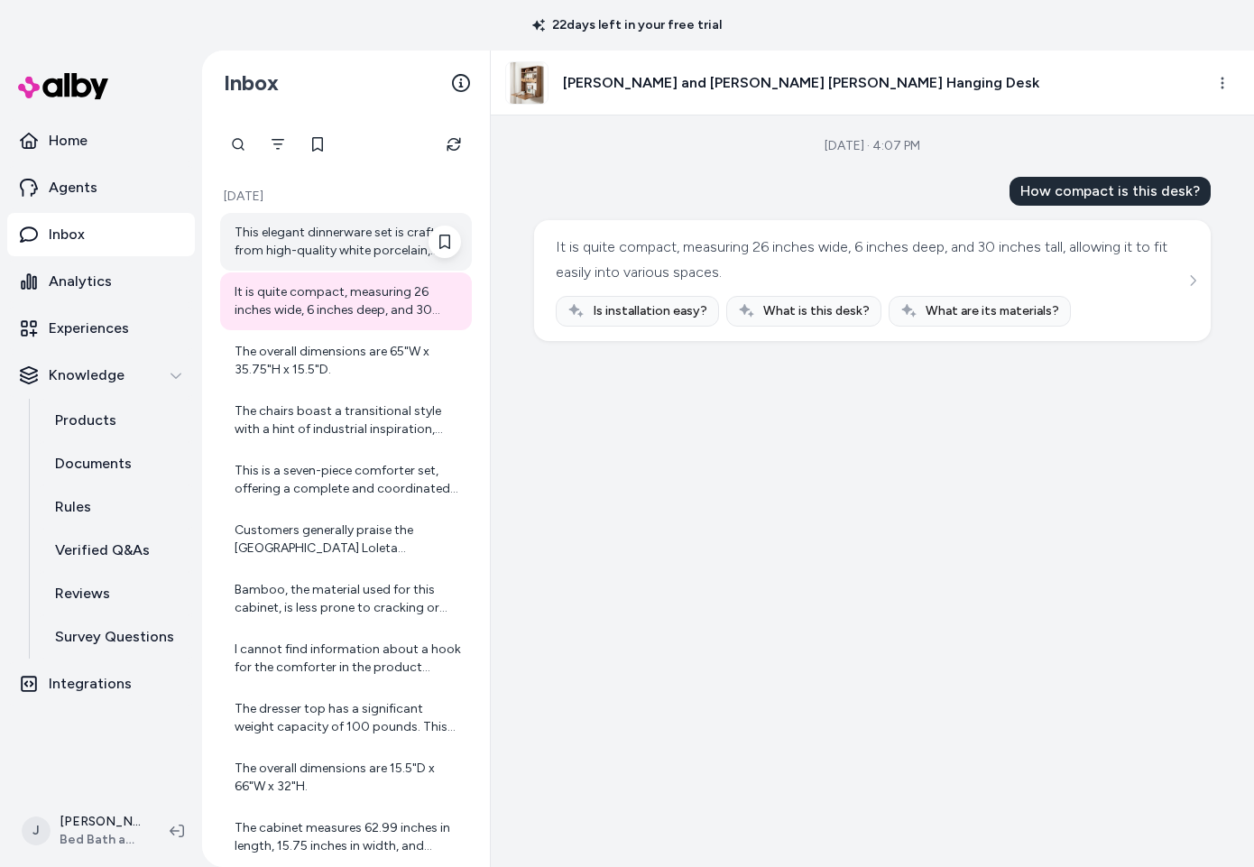
click at [298, 244] on div "This elegant dinnerware set is crafted from high-quality white porcelain, provi…" at bounding box center [348, 242] width 227 height 36
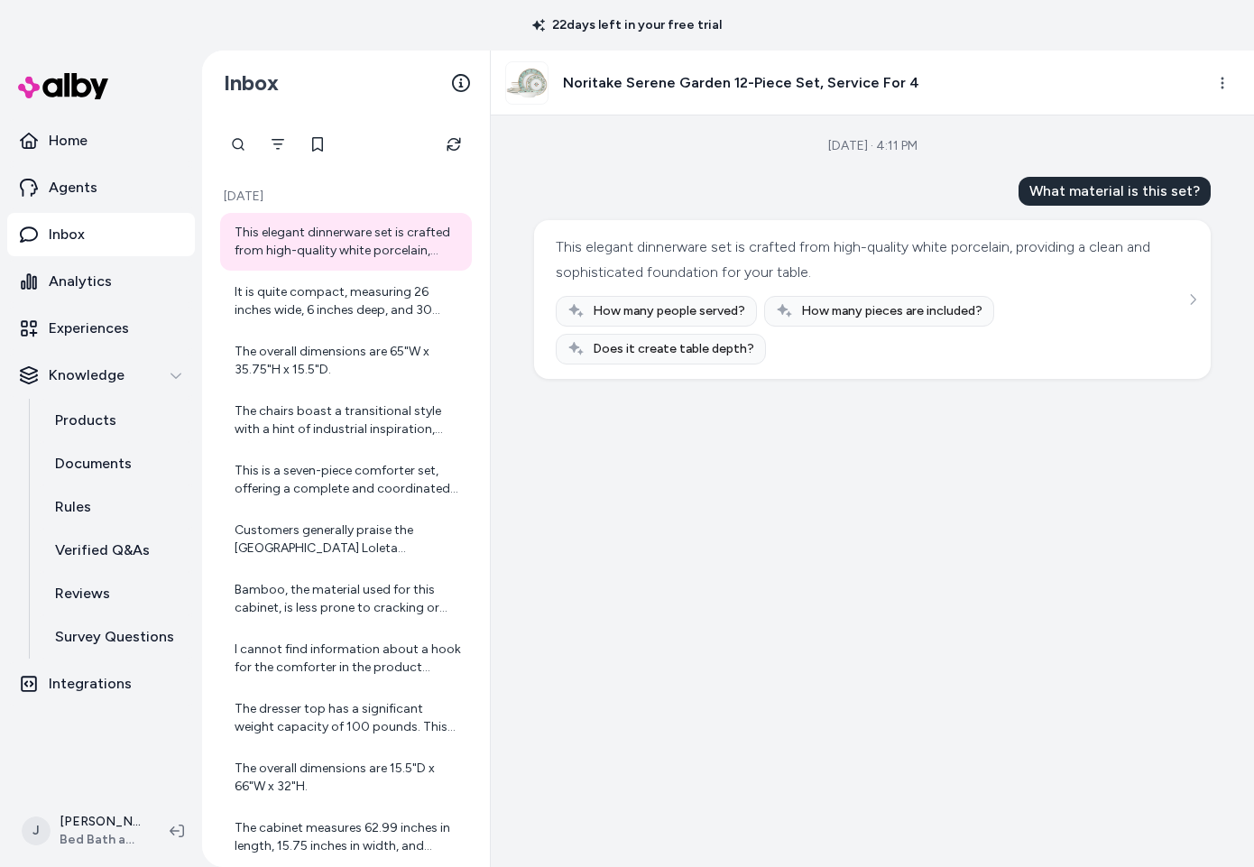
click at [467, 157] on div at bounding box center [346, 144] width 252 height 36
click at [460, 153] on button "Refresh" at bounding box center [454, 144] width 36 height 36
